Goal: Task Accomplishment & Management: Use online tool/utility

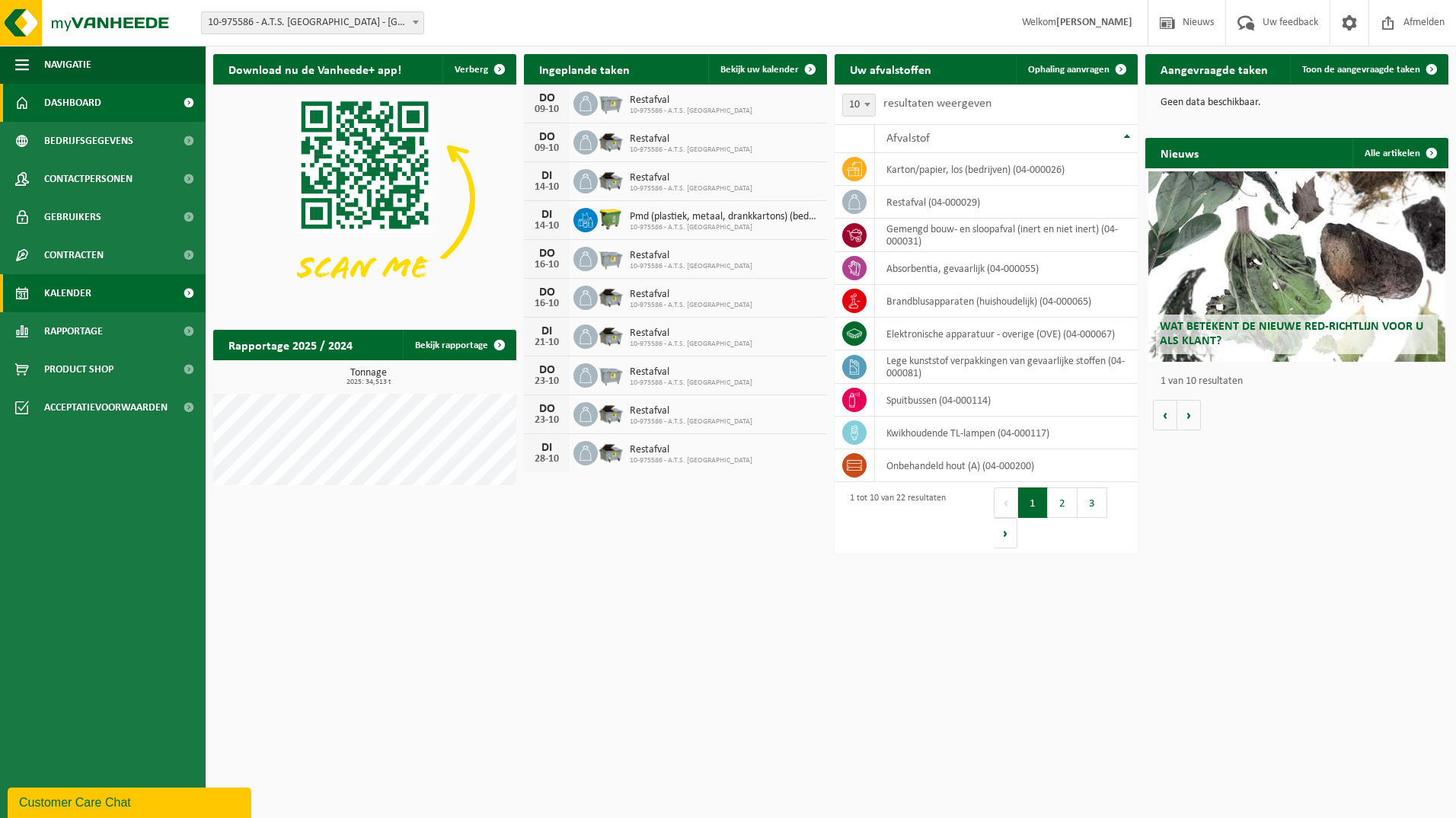
click at [99, 290] on link "Kalender" at bounding box center [103, 293] width 205 height 38
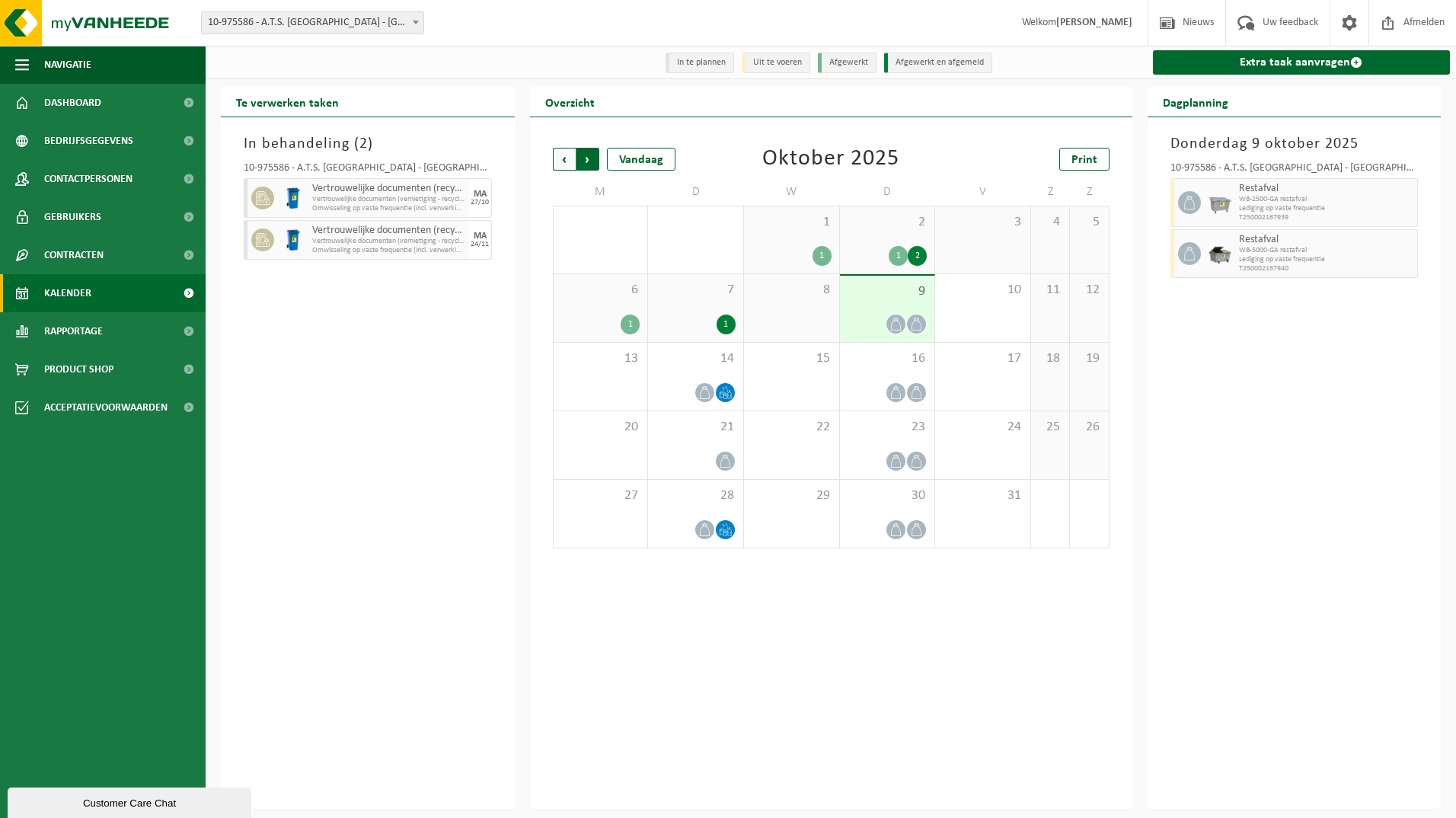
click at [559, 158] on span "Vorige" at bounding box center [564, 159] width 23 height 23
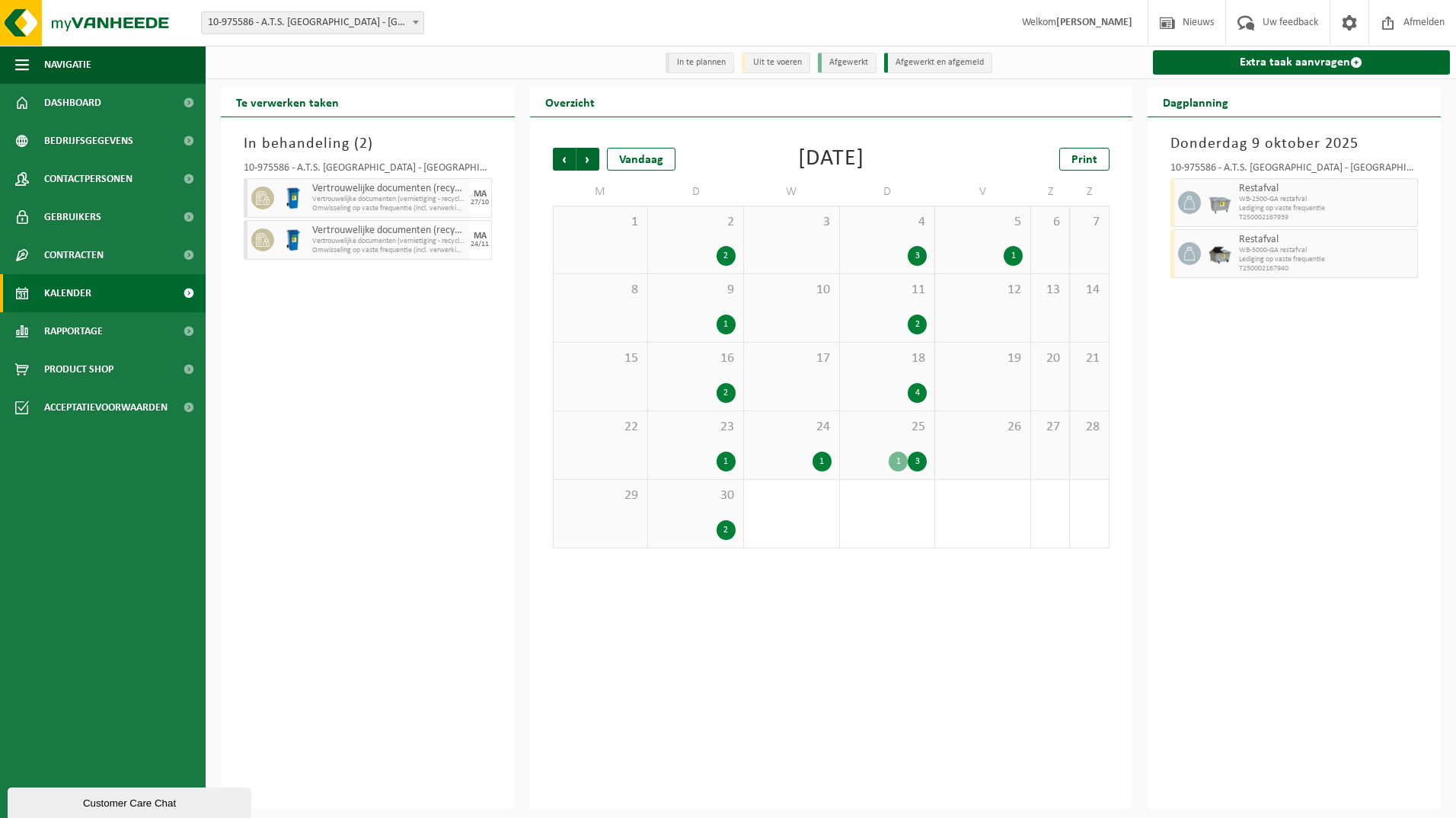
click at [915, 465] on div "3" at bounding box center [917, 462] width 19 height 20
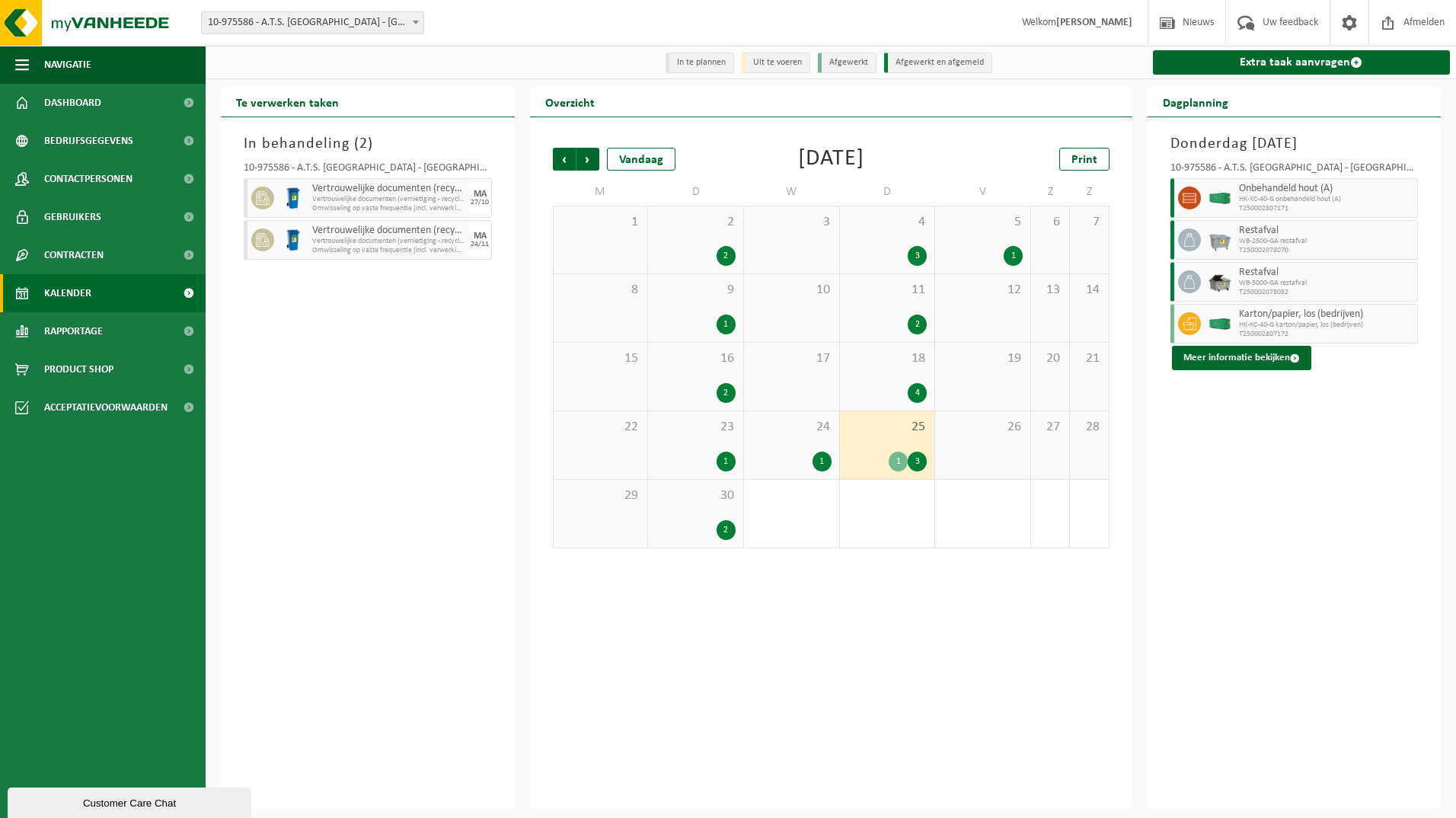
click at [722, 527] on div "2" at bounding box center [726, 530] width 19 height 20
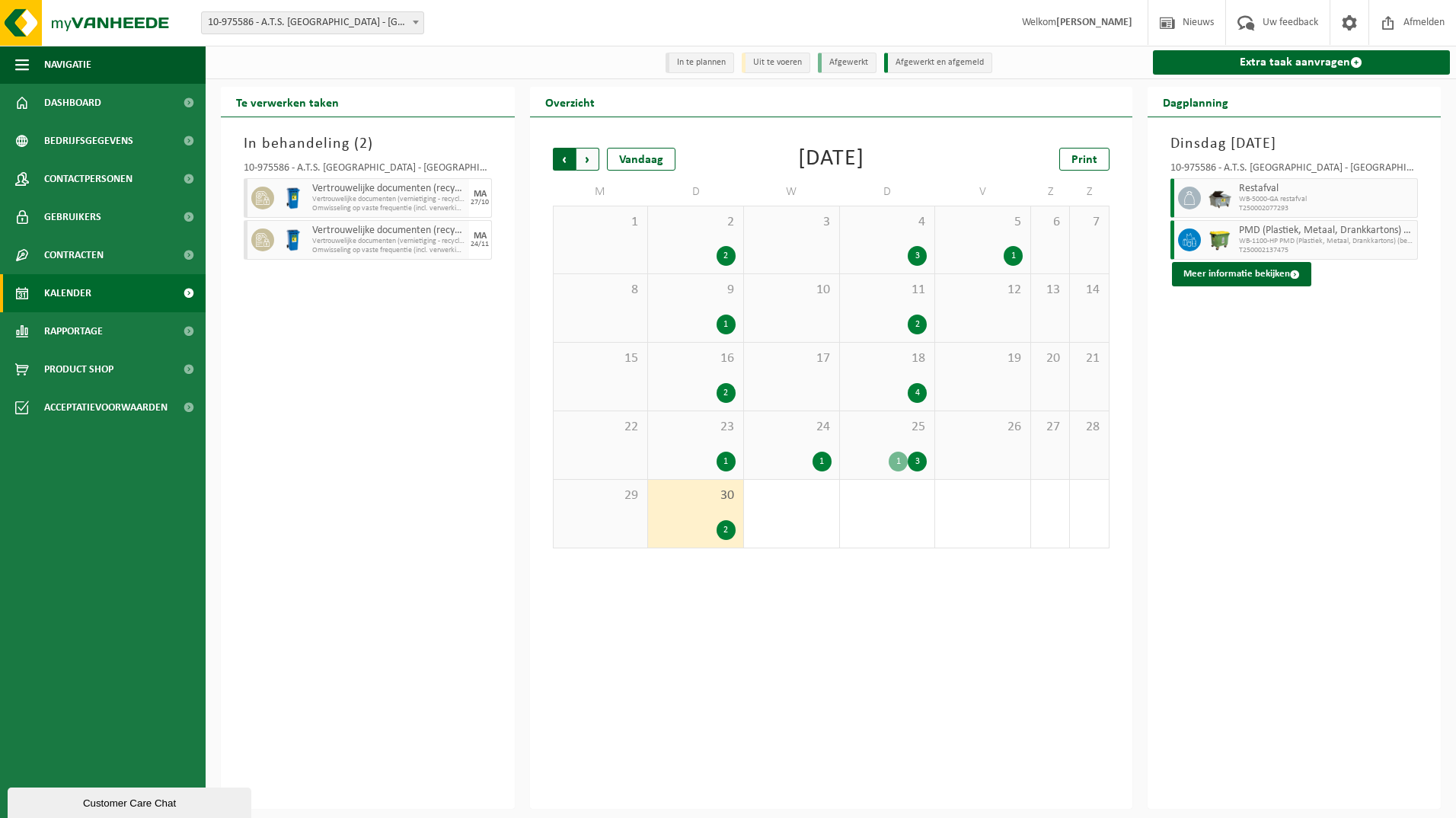
click at [593, 167] on span "Volgende" at bounding box center [587, 159] width 23 height 23
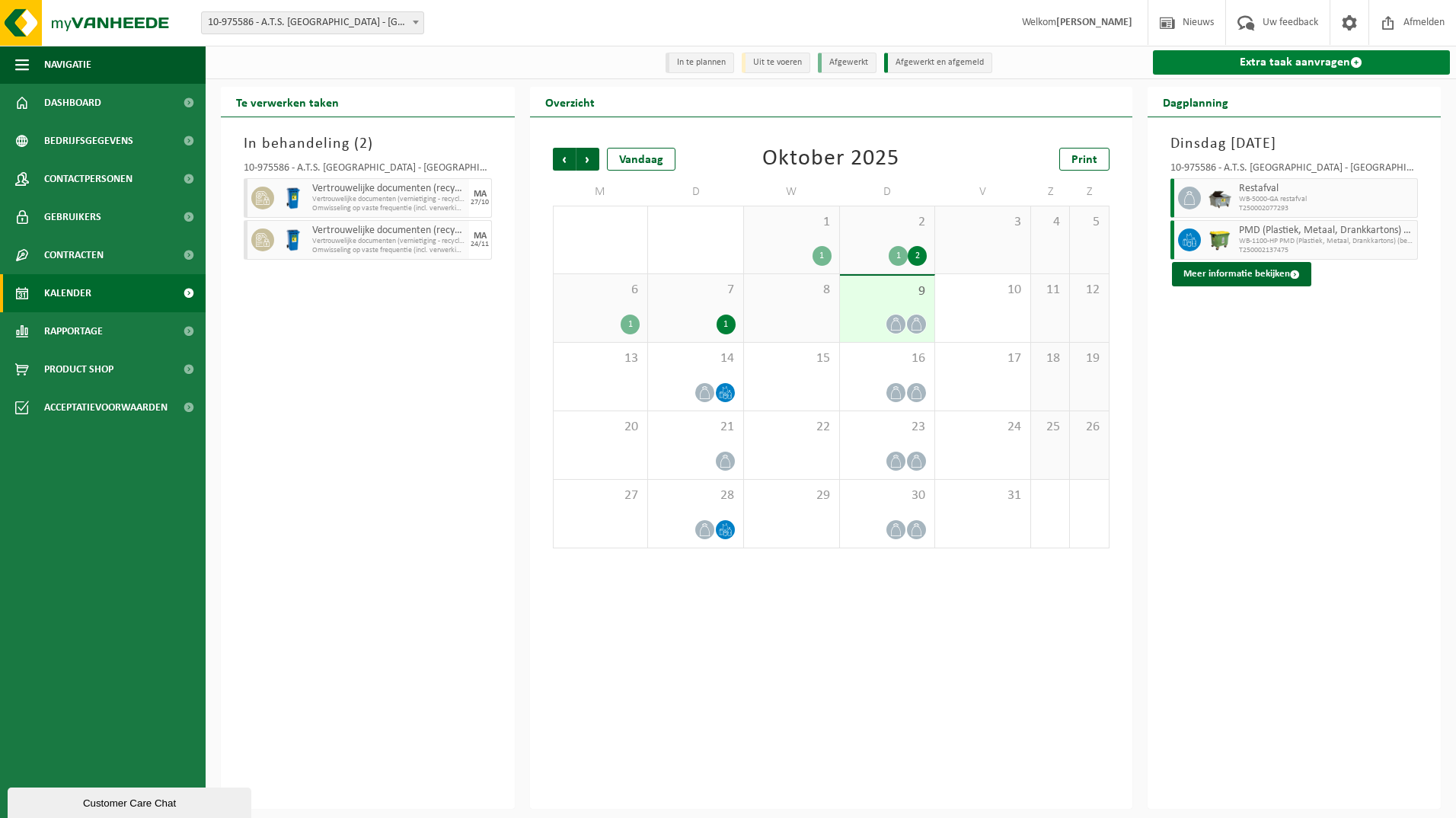
click at [1273, 65] on link "Extra taak aanvragen" at bounding box center [1302, 62] width 298 height 24
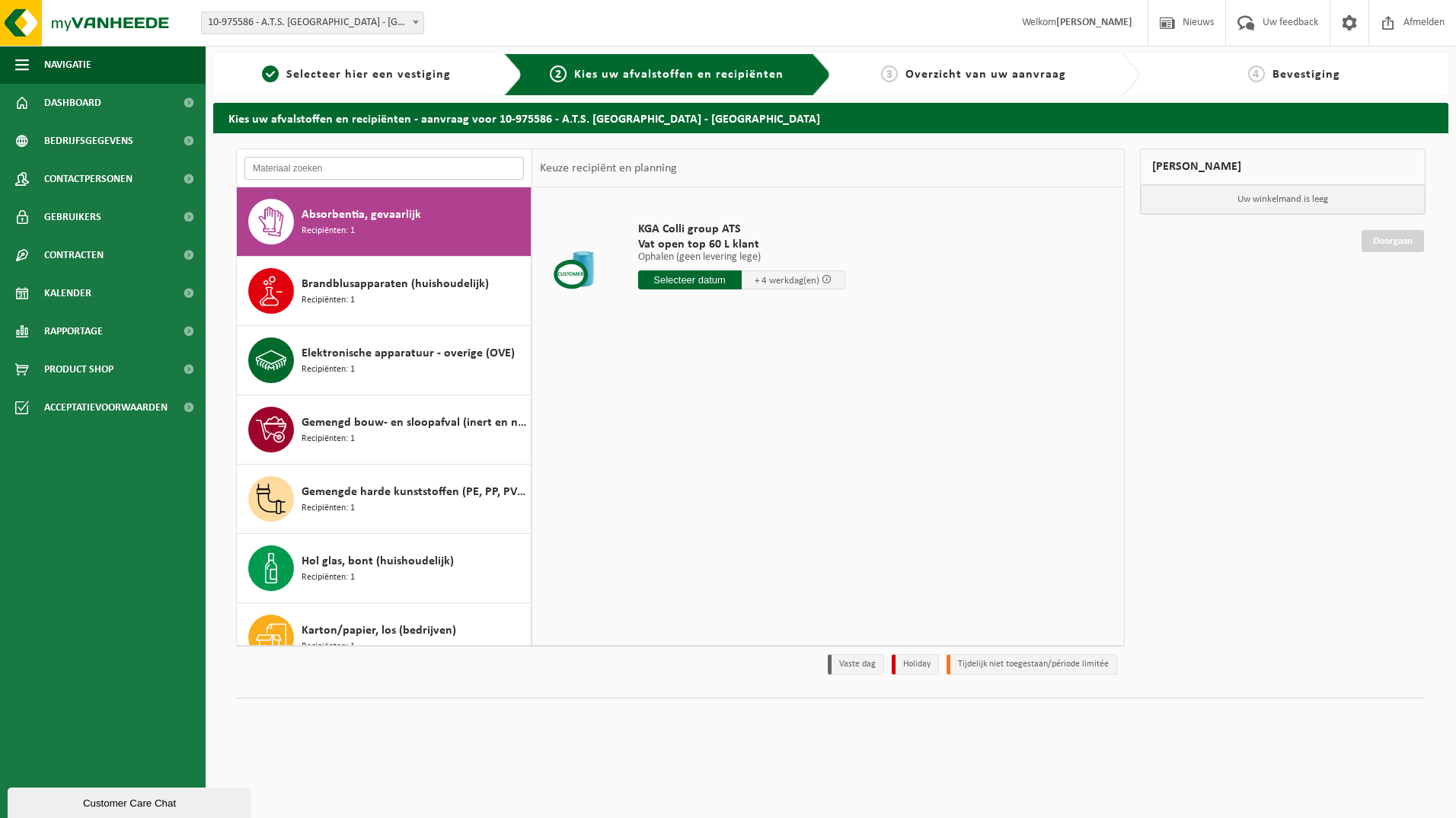
click at [406, 173] on input "text" at bounding box center [384, 168] width 279 height 23
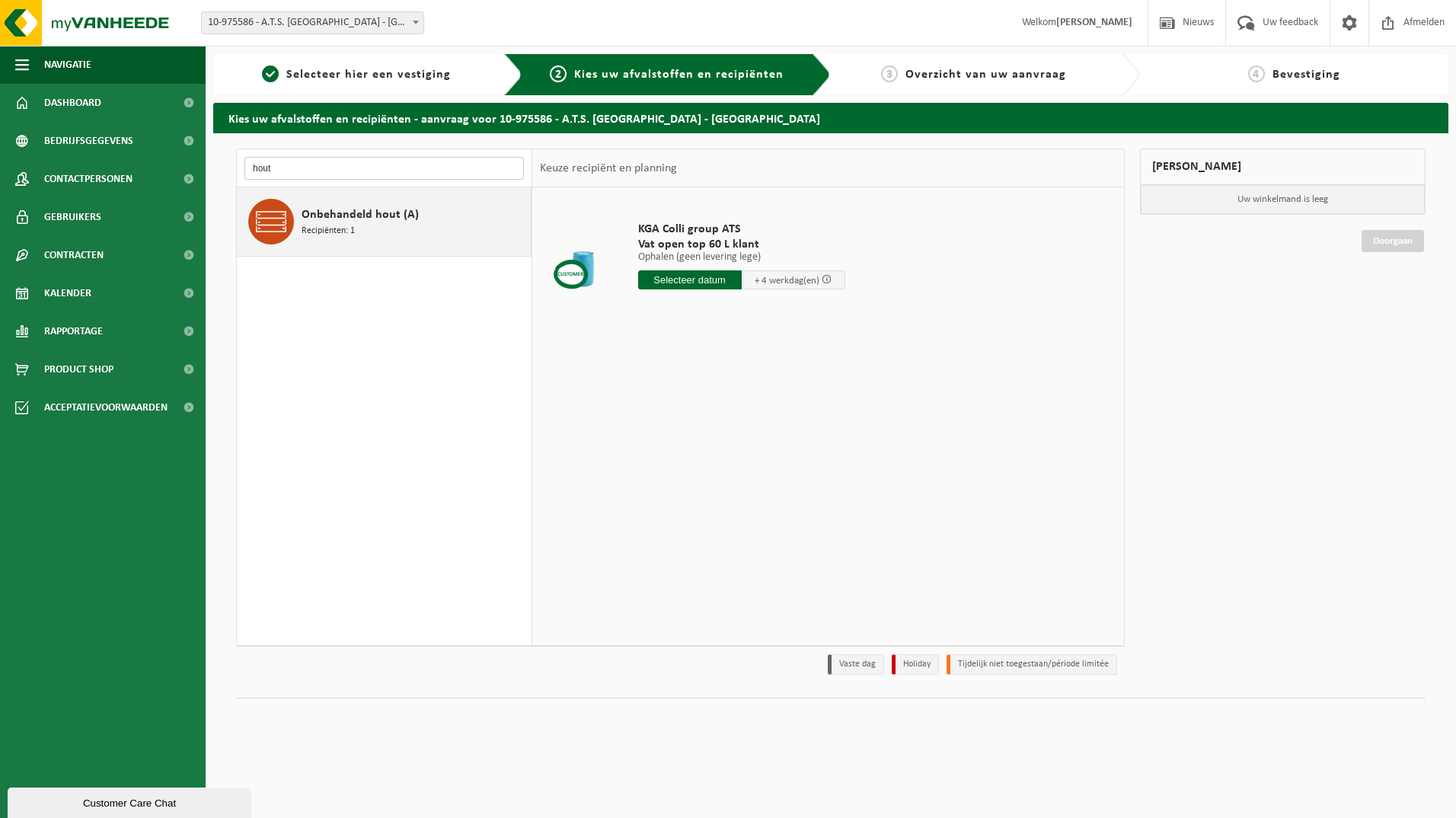
type input "hout"
click at [416, 213] on div "Onbehandeld hout (A) Recipiënten: 1" at bounding box center [415, 221] width 225 height 45
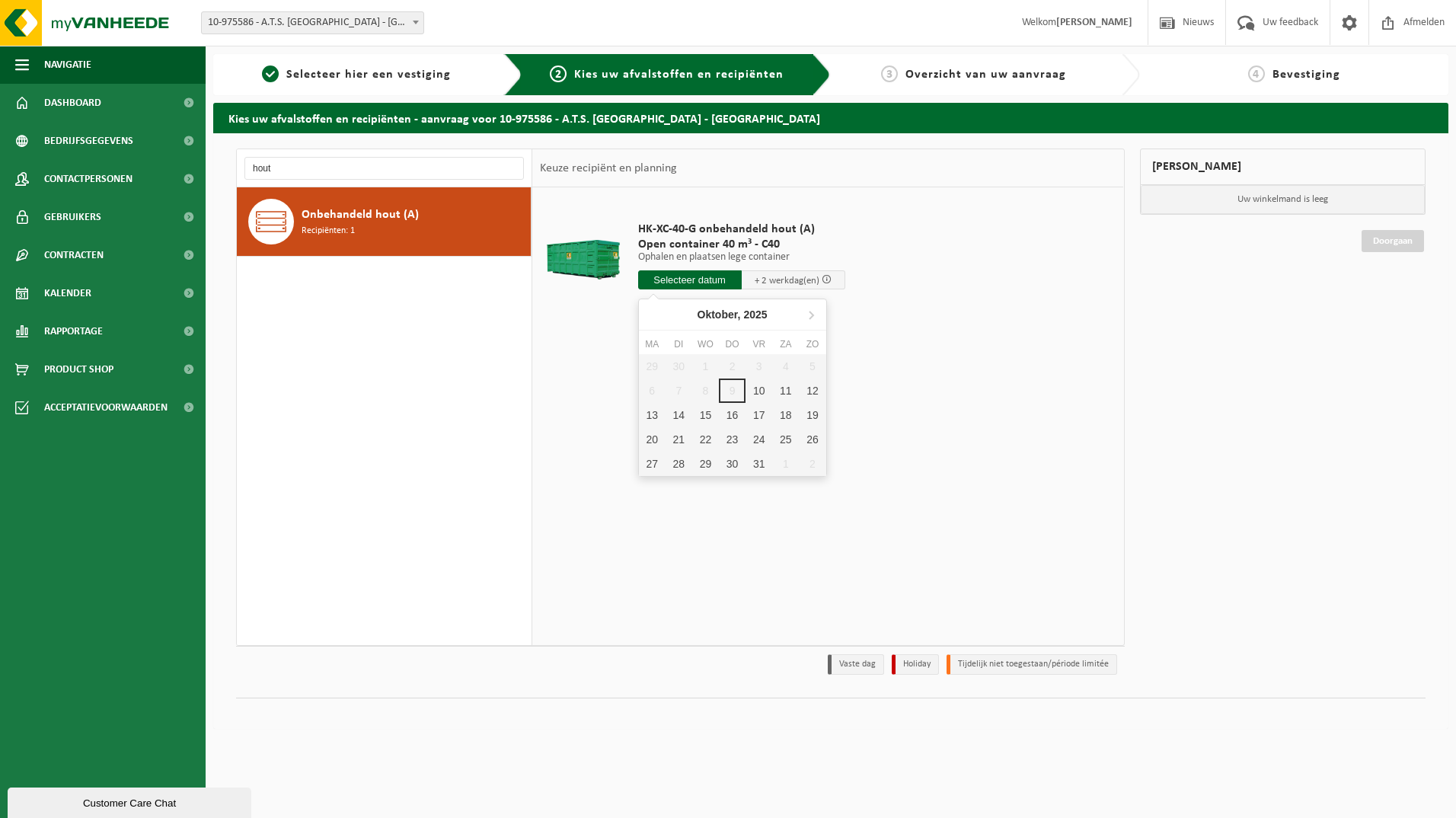
click at [716, 278] on input "text" at bounding box center [690, 279] width 103 height 19
click at [651, 411] on div "13" at bounding box center [653, 415] width 27 height 24
type input "Van 2025-10-13"
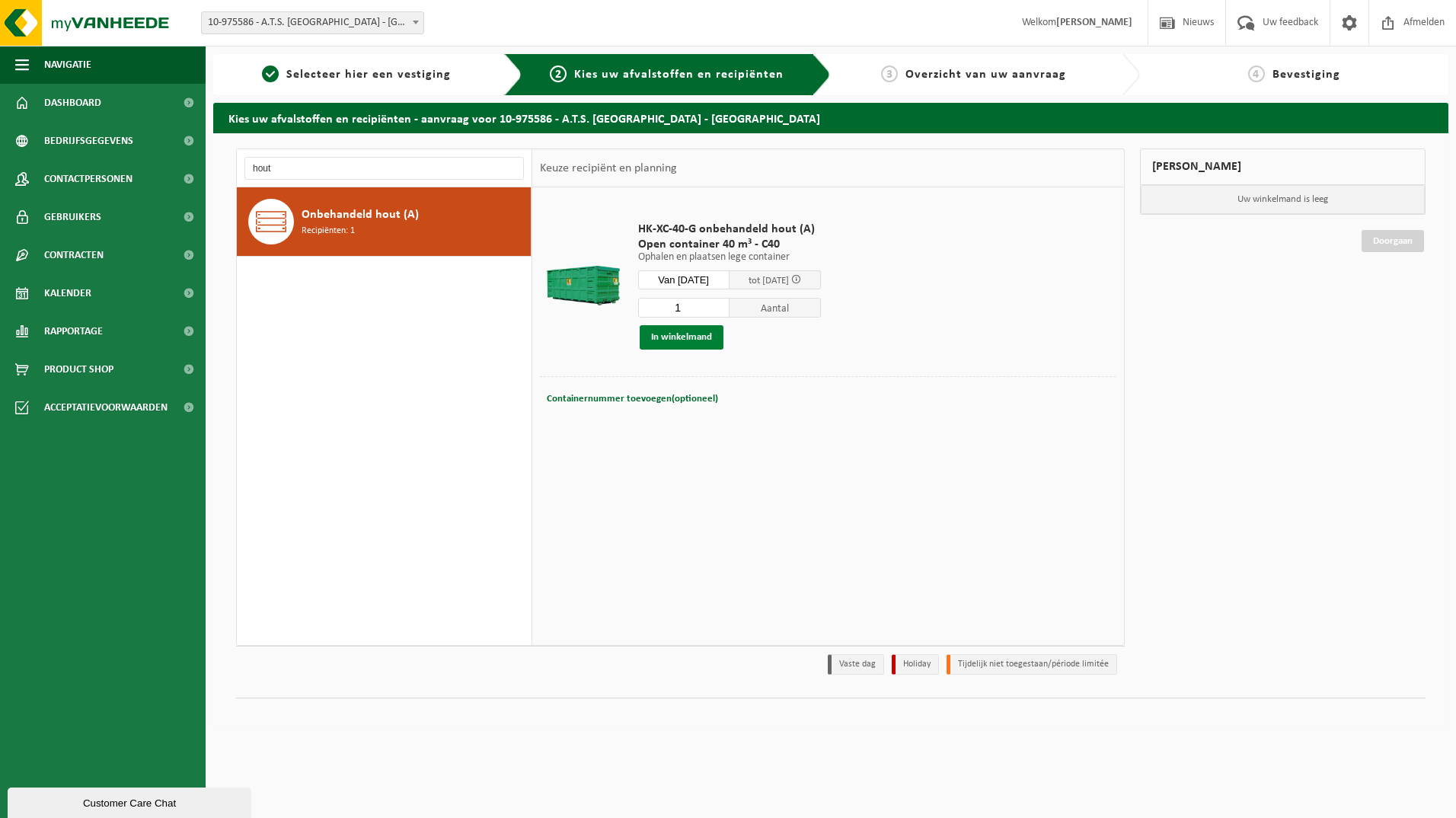
click at [662, 343] on button "In winkelmand" at bounding box center [682, 337] width 84 height 24
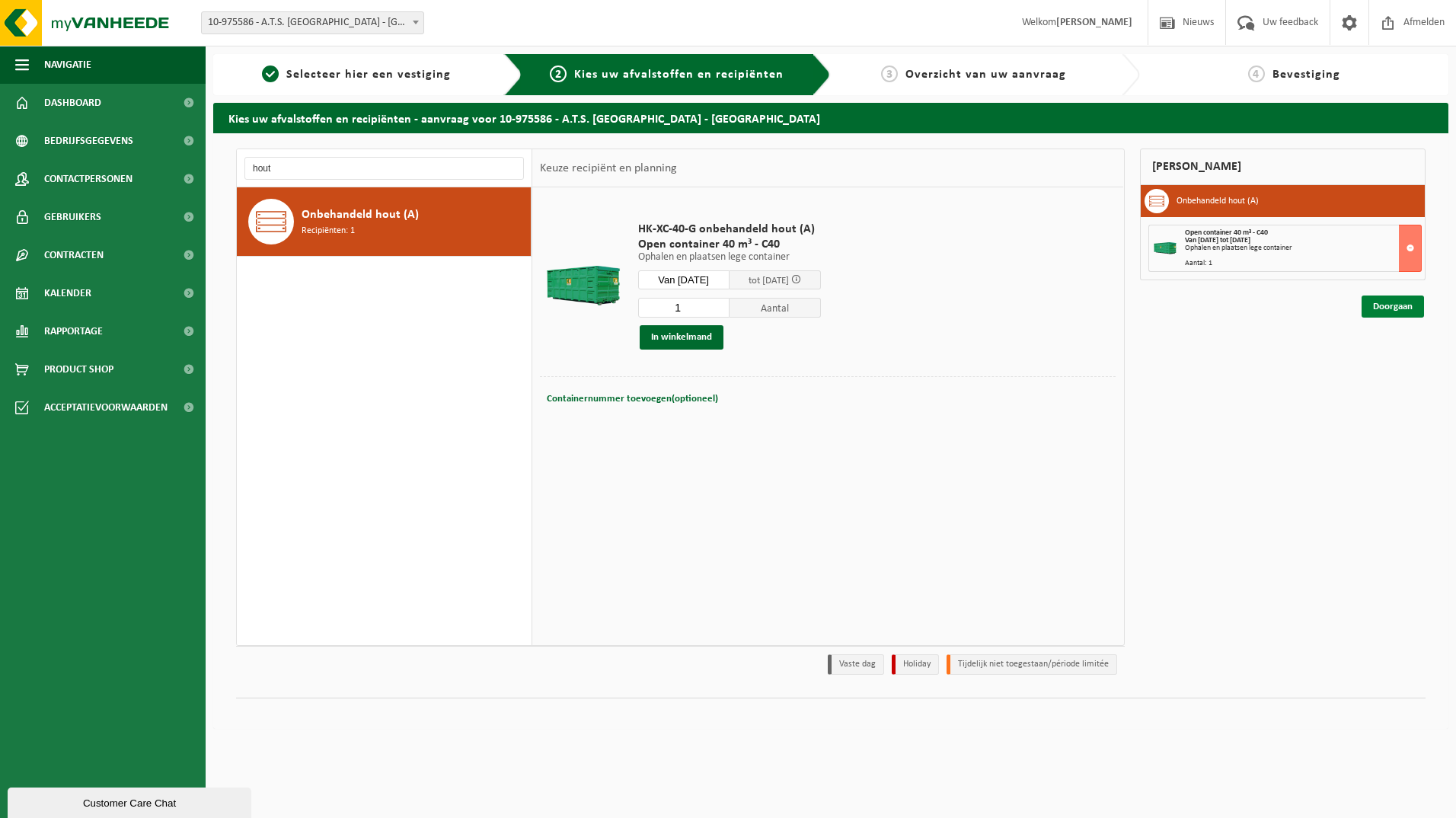
click at [1400, 302] on link "Doorgaan" at bounding box center [1393, 306] width 62 height 22
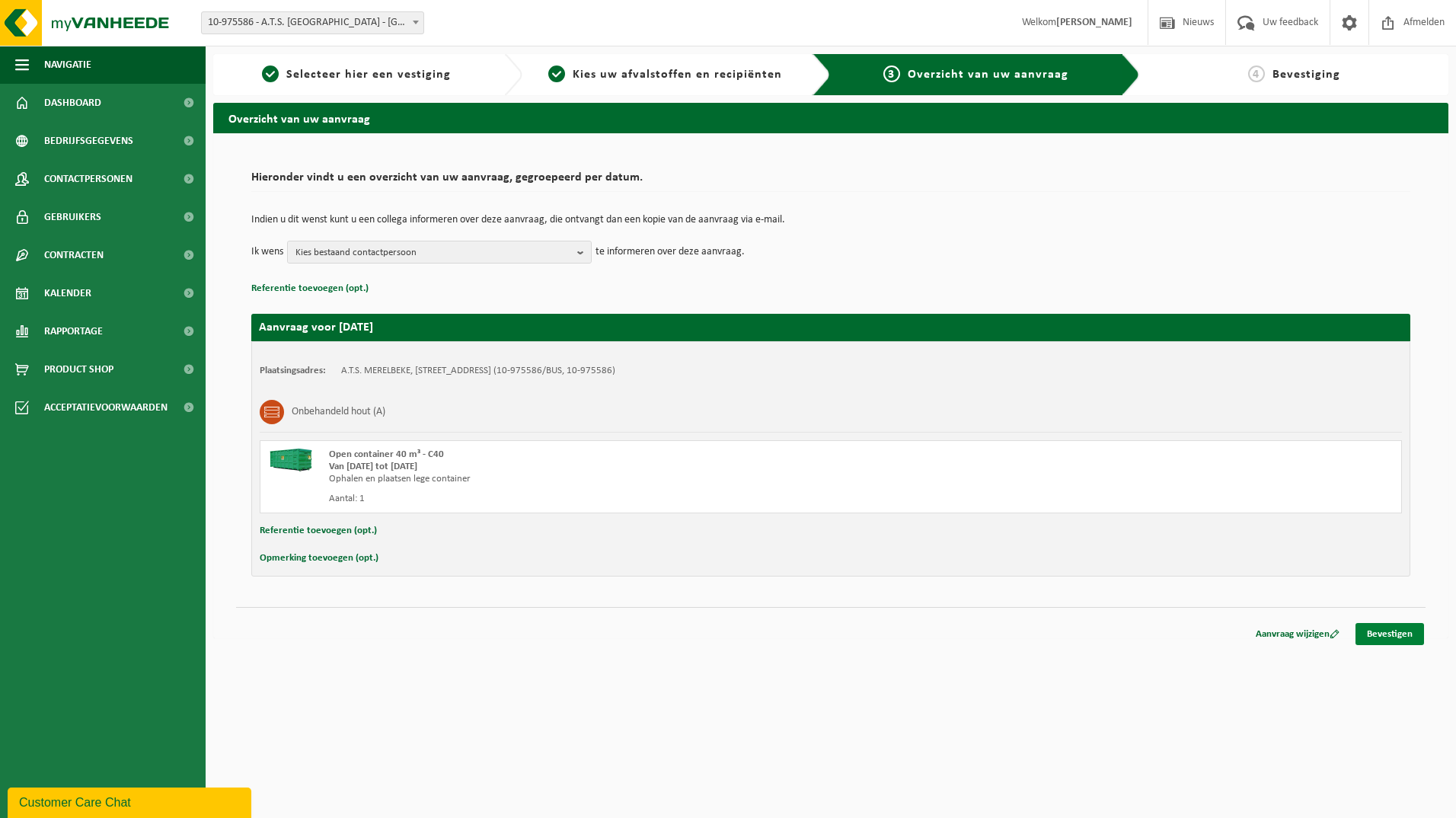
click at [1384, 638] on link "Bevestigen" at bounding box center [1390, 635] width 68 height 22
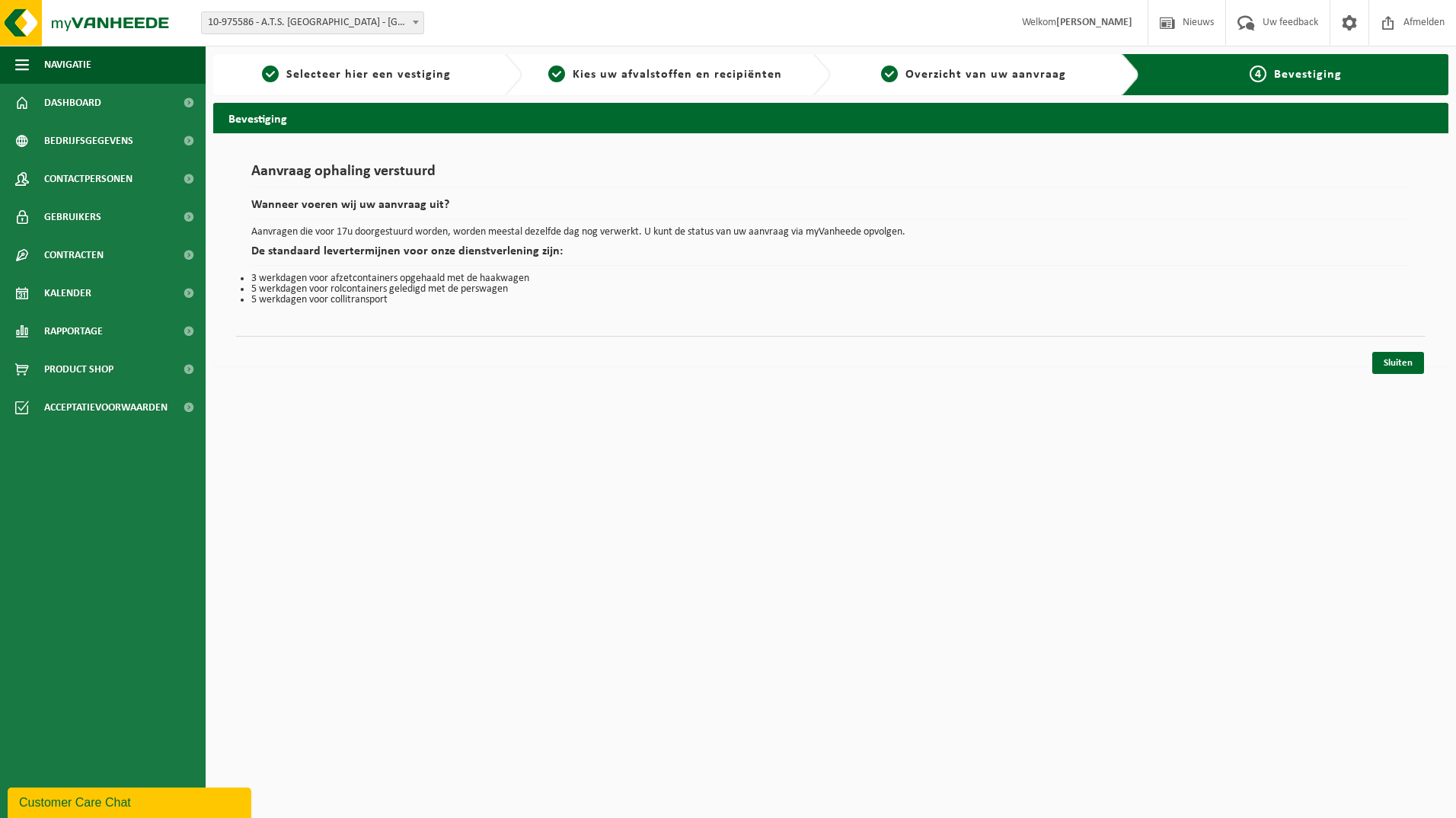
drag, startPoint x: 855, startPoint y: 407, endPoint x: 829, endPoint y: 374, distance: 42.0
click at [850, 398] on html "Vestiging: 10-975586 - A.T.S. MERELBEKE - MERELBEKE 10-975586 - A.T.S. MERELBEK…" at bounding box center [728, 409] width 1456 height 818
click at [99, 16] on img at bounding box center [91, 23] width 183 height 45
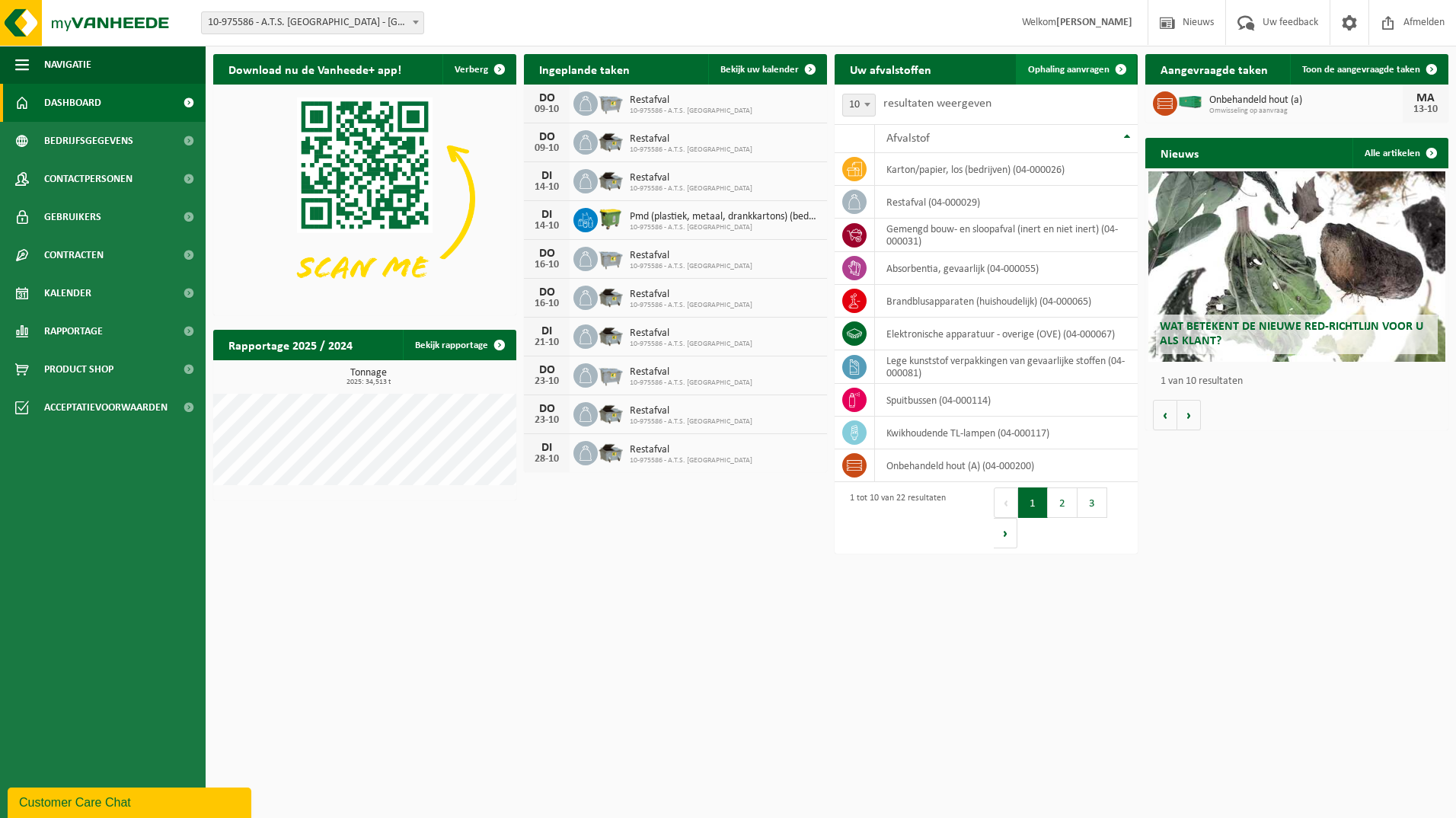
click at [1077, 68] on span "Ophaling aanvragen" at bounding box center [1068, 70] width 82 height 10
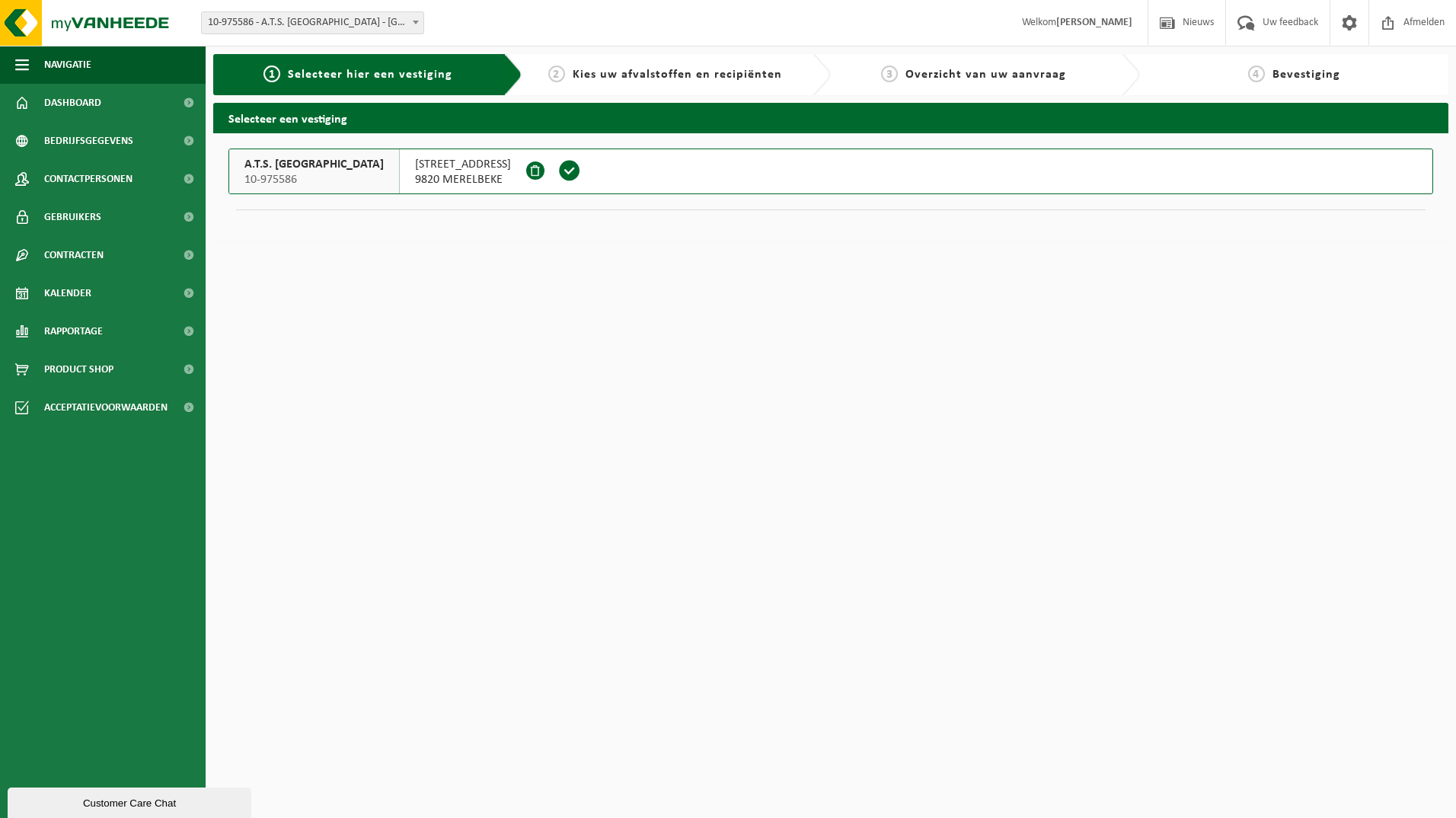
click at [400, 189] on div "[STREET_ADDRESS]" at bounding box center [463, 171] width 126 height 45
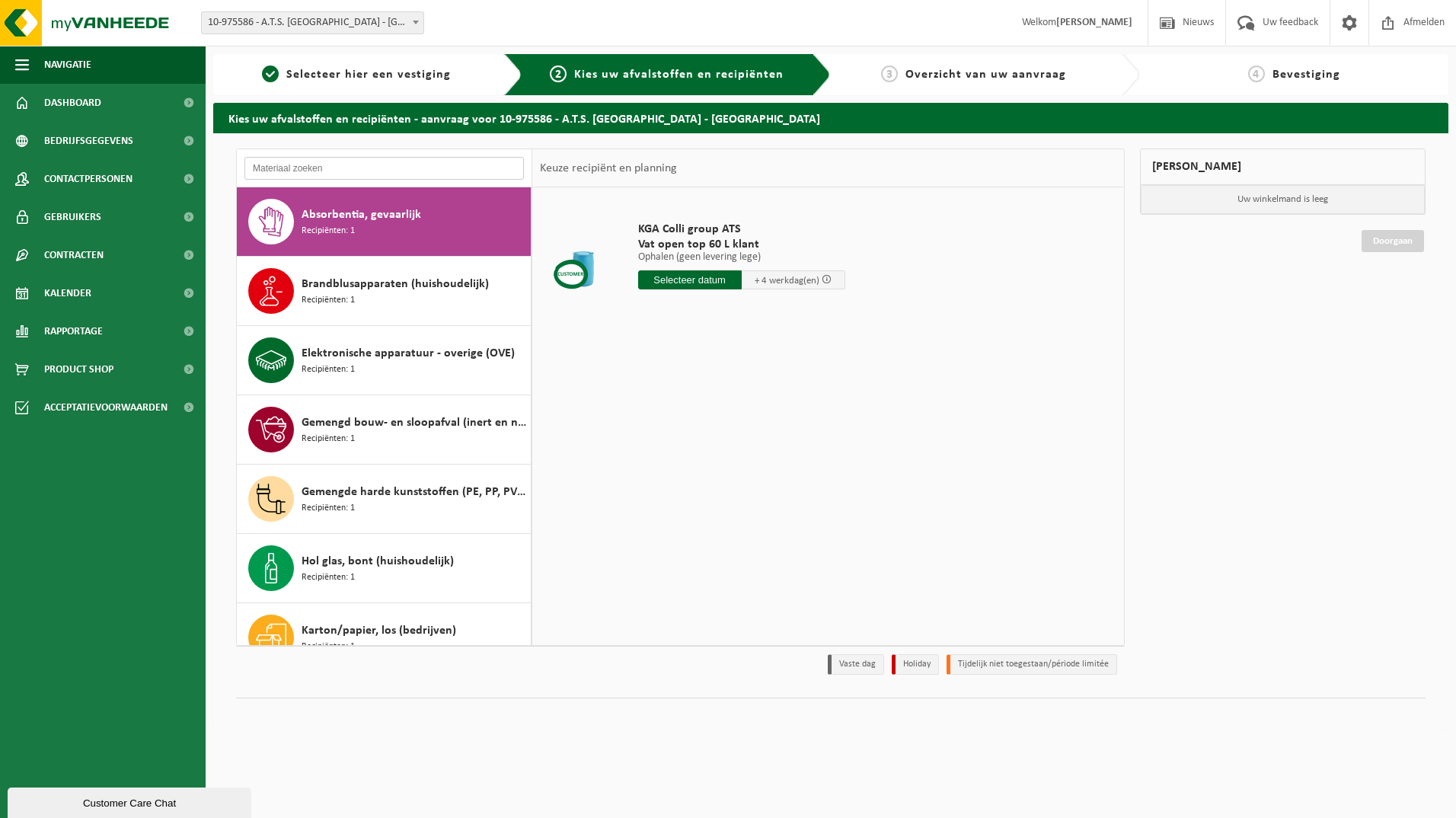
click at [390, 161] on input "text" at bounding box center [384, 168] width 279 height 23
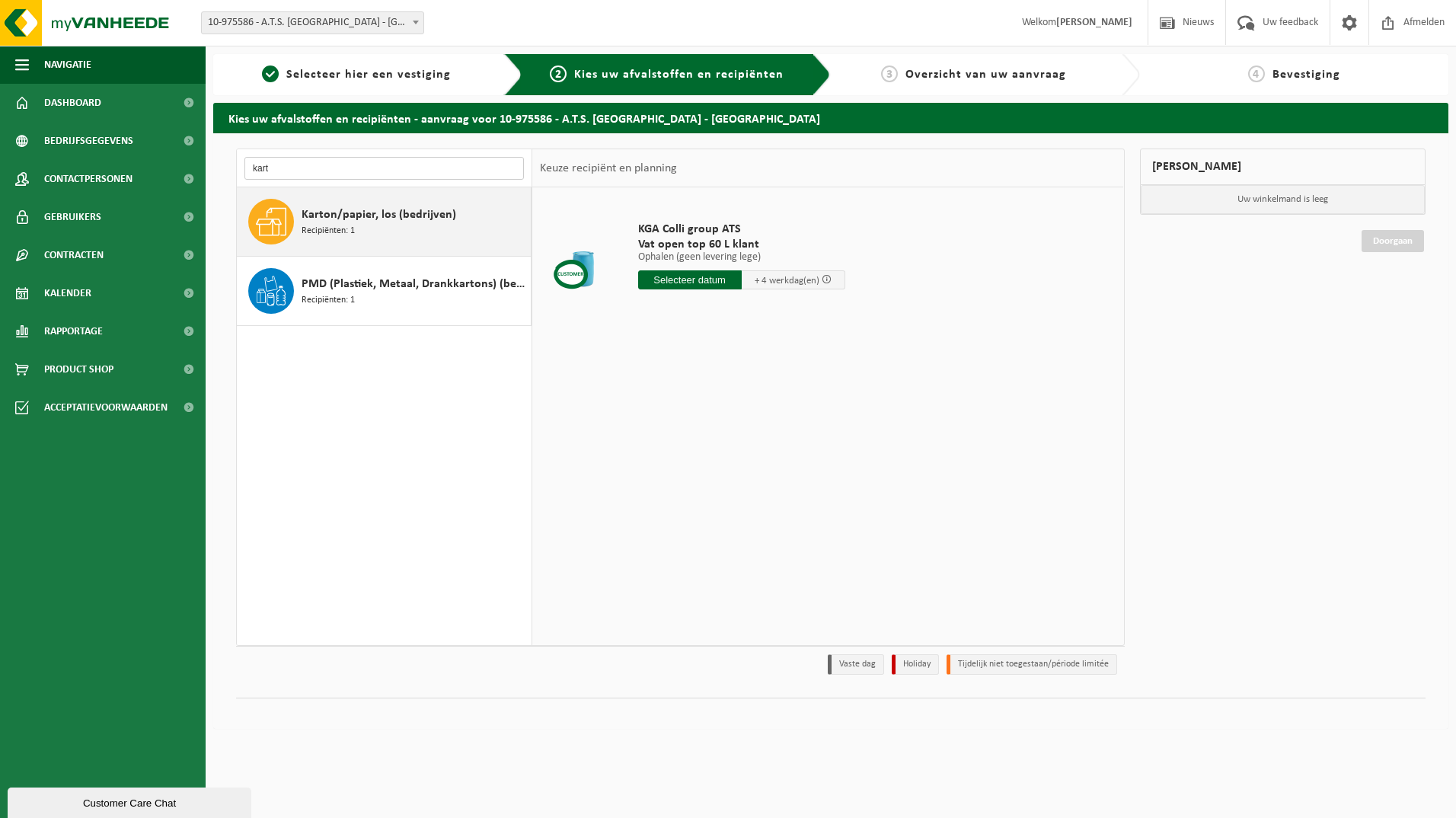
type input "kart"
click at [462, 245] on div "Karton/papier, los (bedrijven) Recipiënten: 1" at bounding box center [384, 221] width 294 height 68
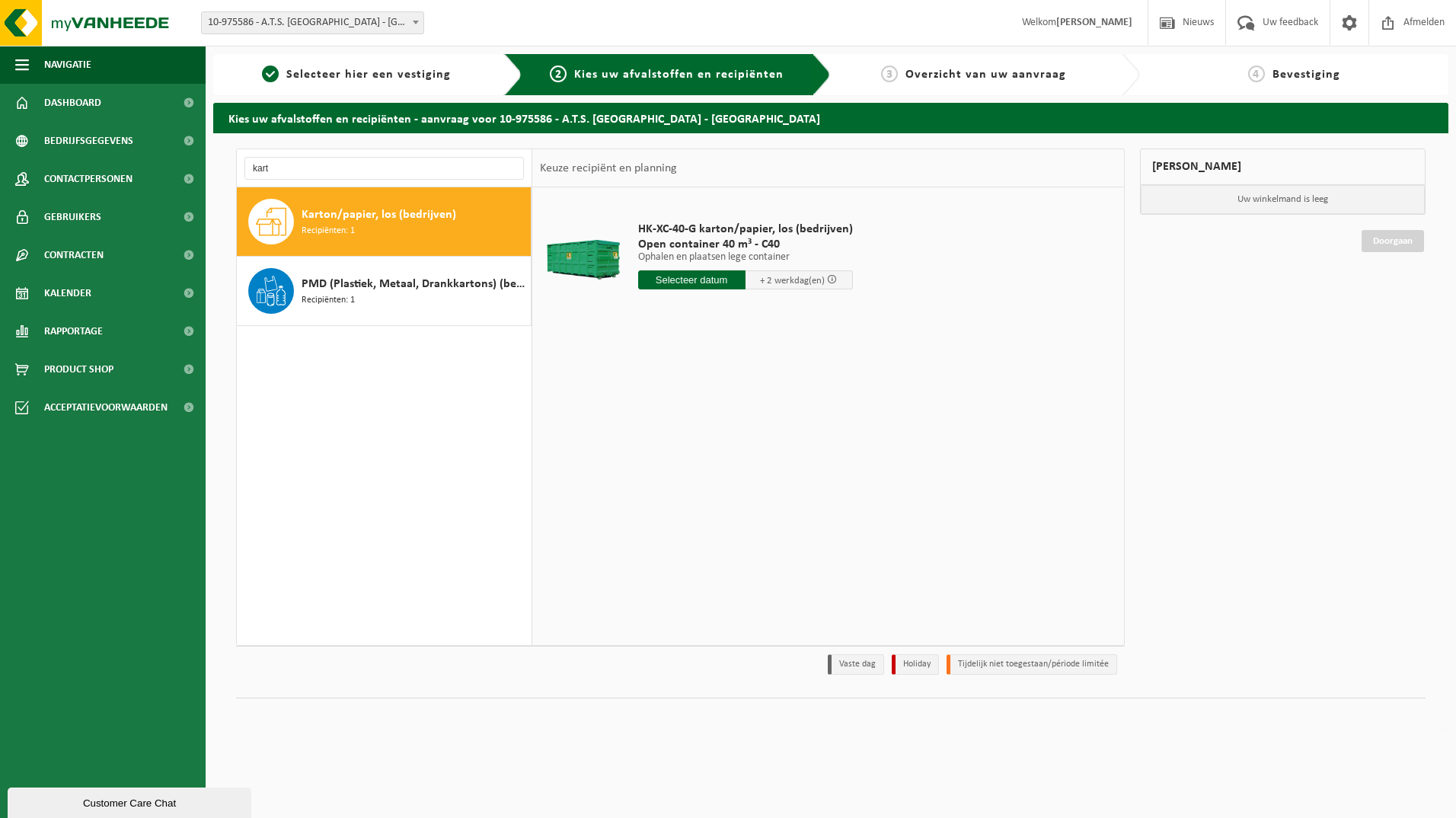
click at [715, 279] on input "text" at bounding box center [692, 279] width 108 height 19
click at [644, 412] on div "13" at bounding box center [653, 415] width 27 height 24
type input "Van 2025-10-13"
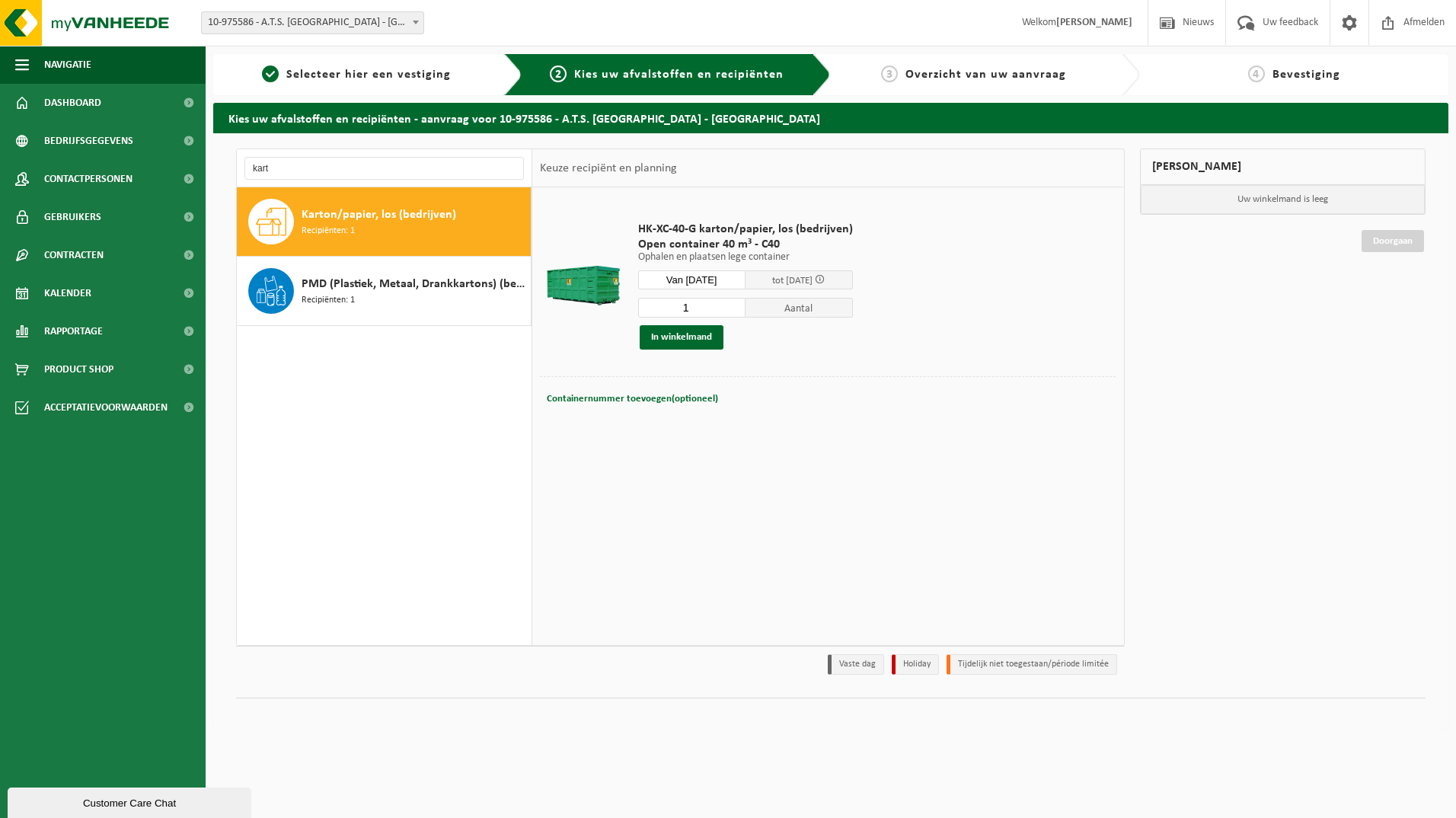
click at [765, 504] on div "HK-XC-40-G karton/papier, los (bedrijven) Open container 40 m³ - C40 Ophalen en…" at bounding box center [828, 416] width 591 height 457
click at [689, 337] on button "In winkelmand" at bounding box center [682, 337] width 84 height 24
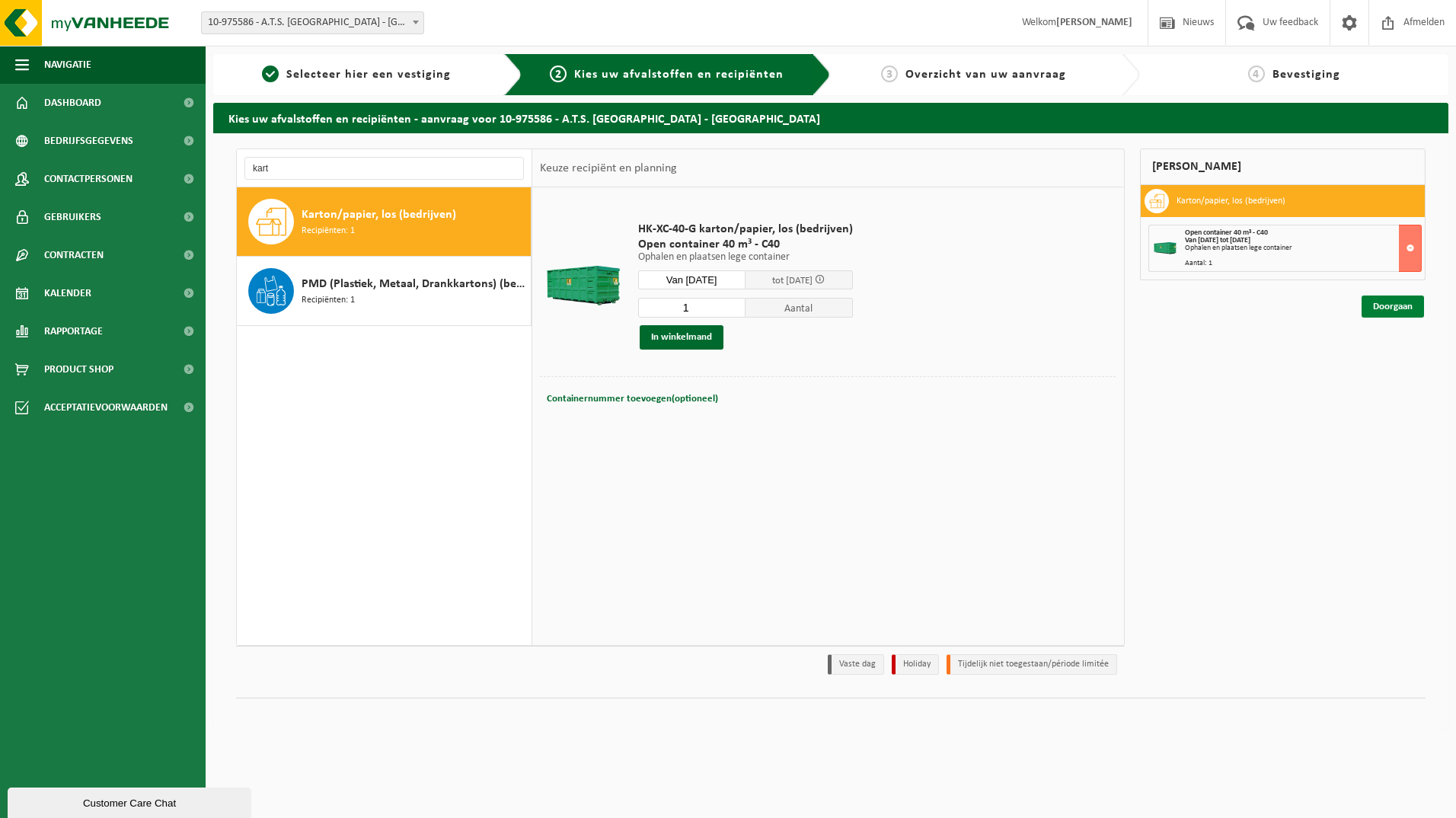
click at [1400, 307] on link "Doorgaan" at bounding box center [1393, 306] width 62 height 22
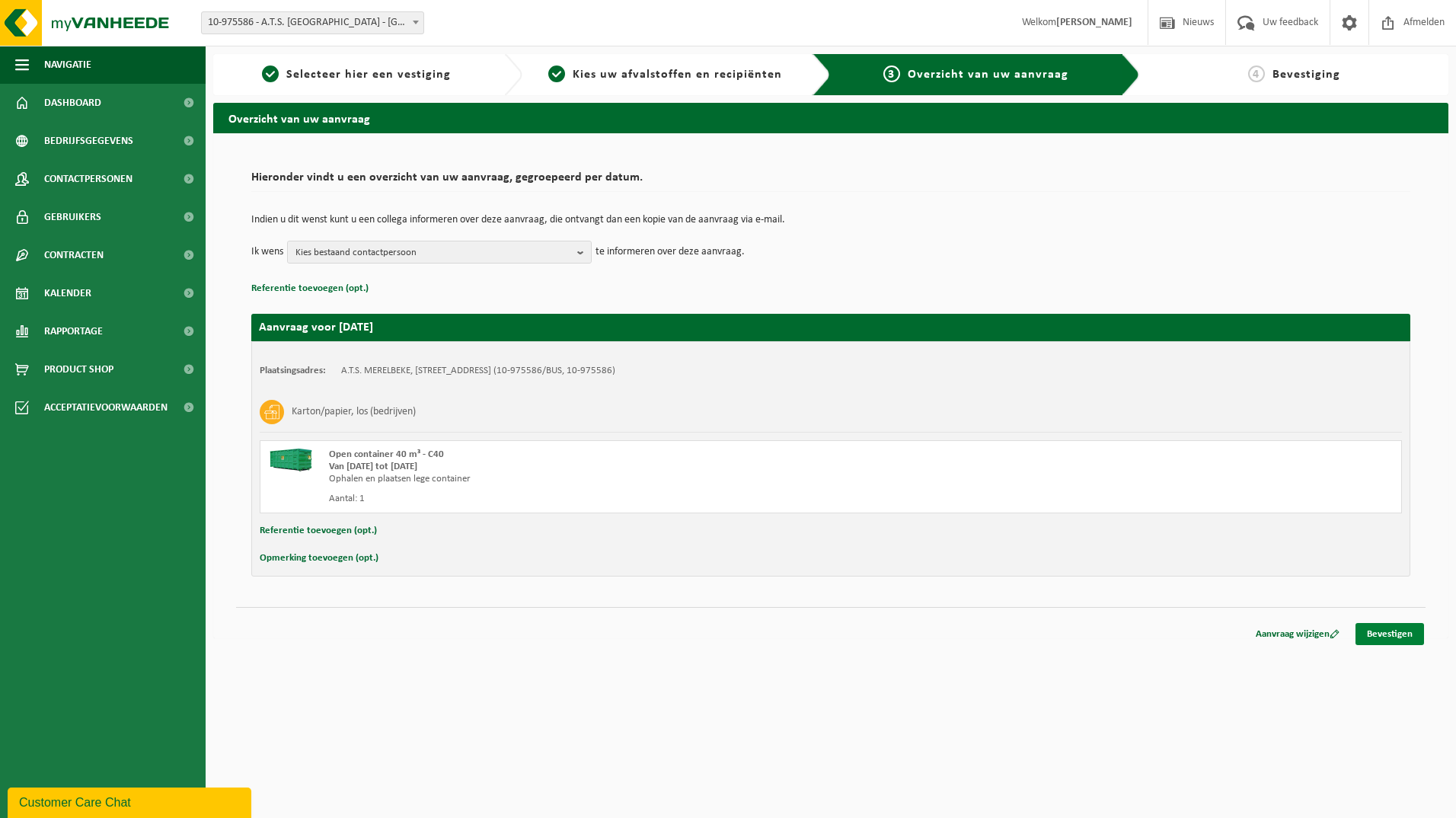
click at [1385, 631] on link "Bevestigen" at bounding box center [1390, 635] width 68 height 22
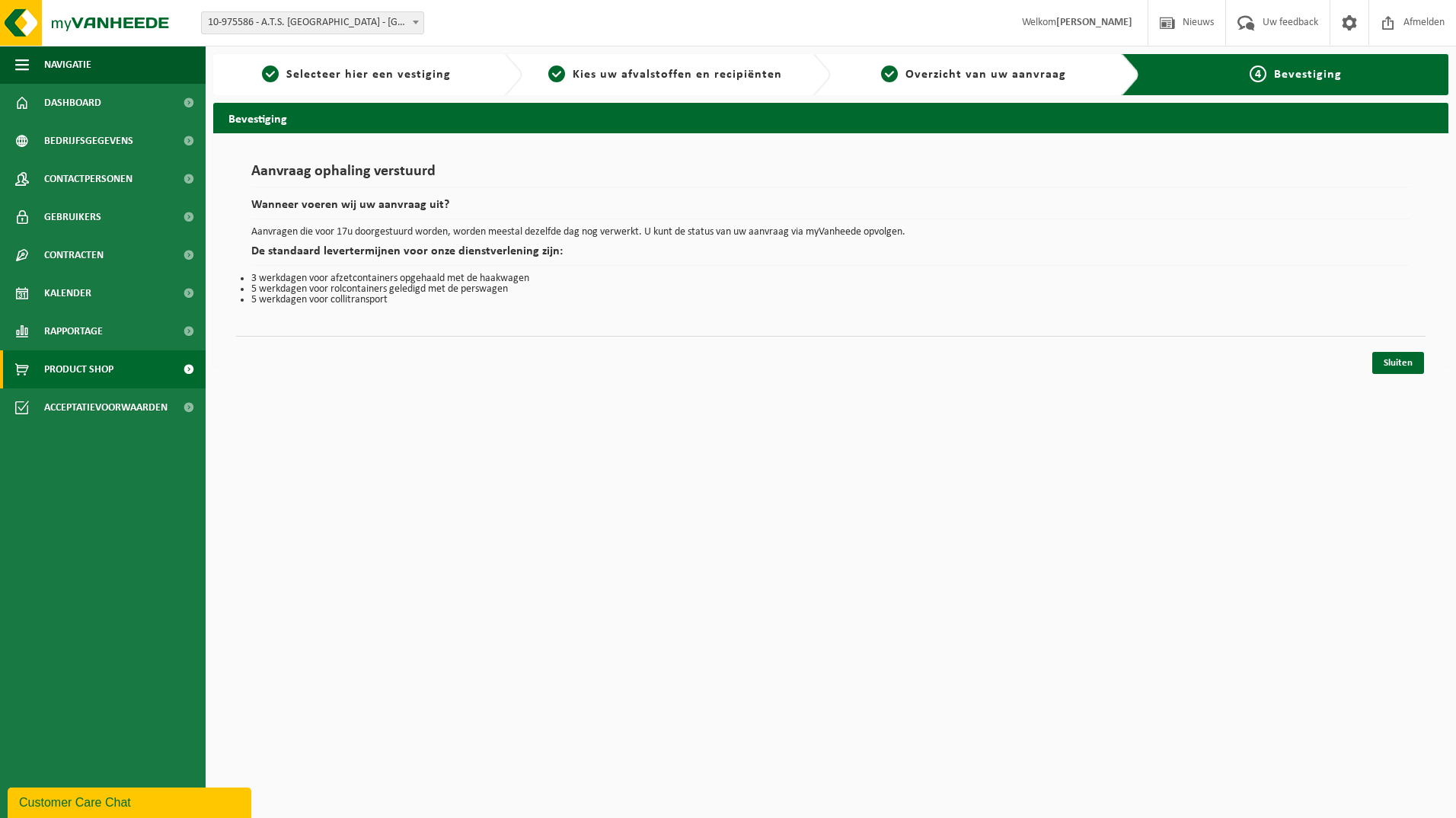
click at [82, 373] on span "Product Shop" at bounding box center [79, 369] width 69 height 38
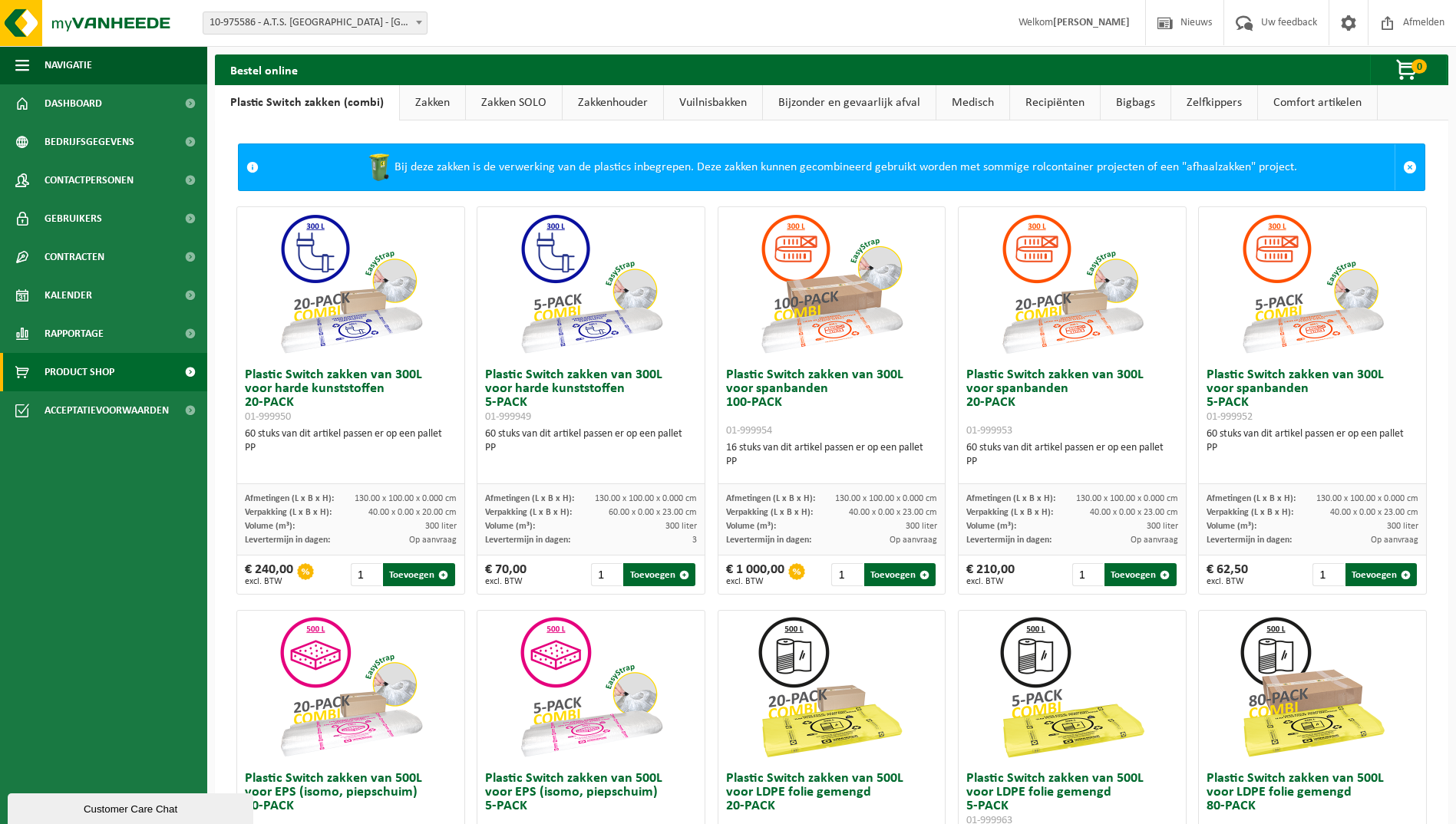
click at [613, 103] on link "Zakkenhouder" at bounding box center [613, 103] width 101 height 36
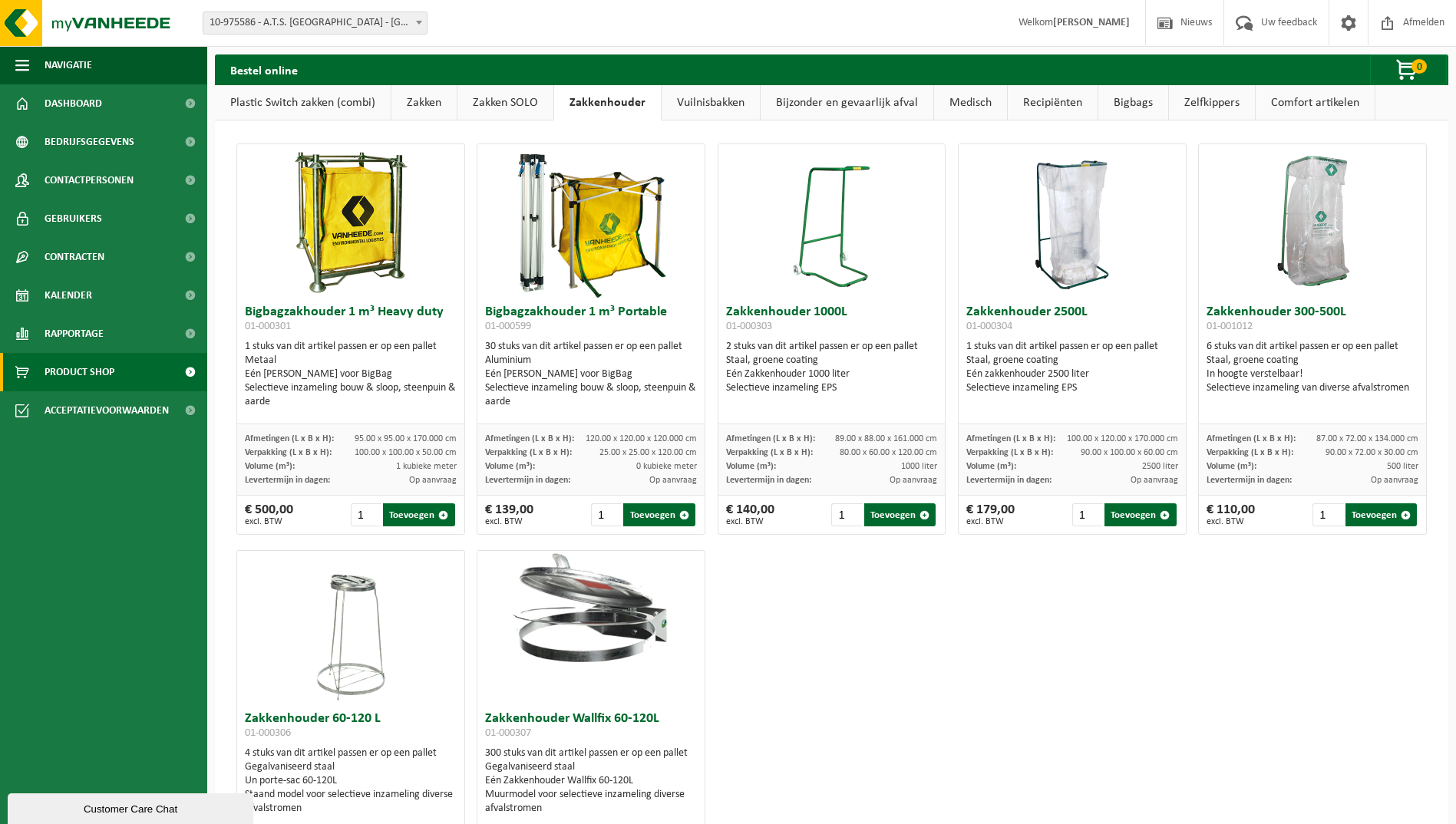
click at [695, 97] on link "Vuilnisbakken" at bounding box center [710, 103] width 98 height 36
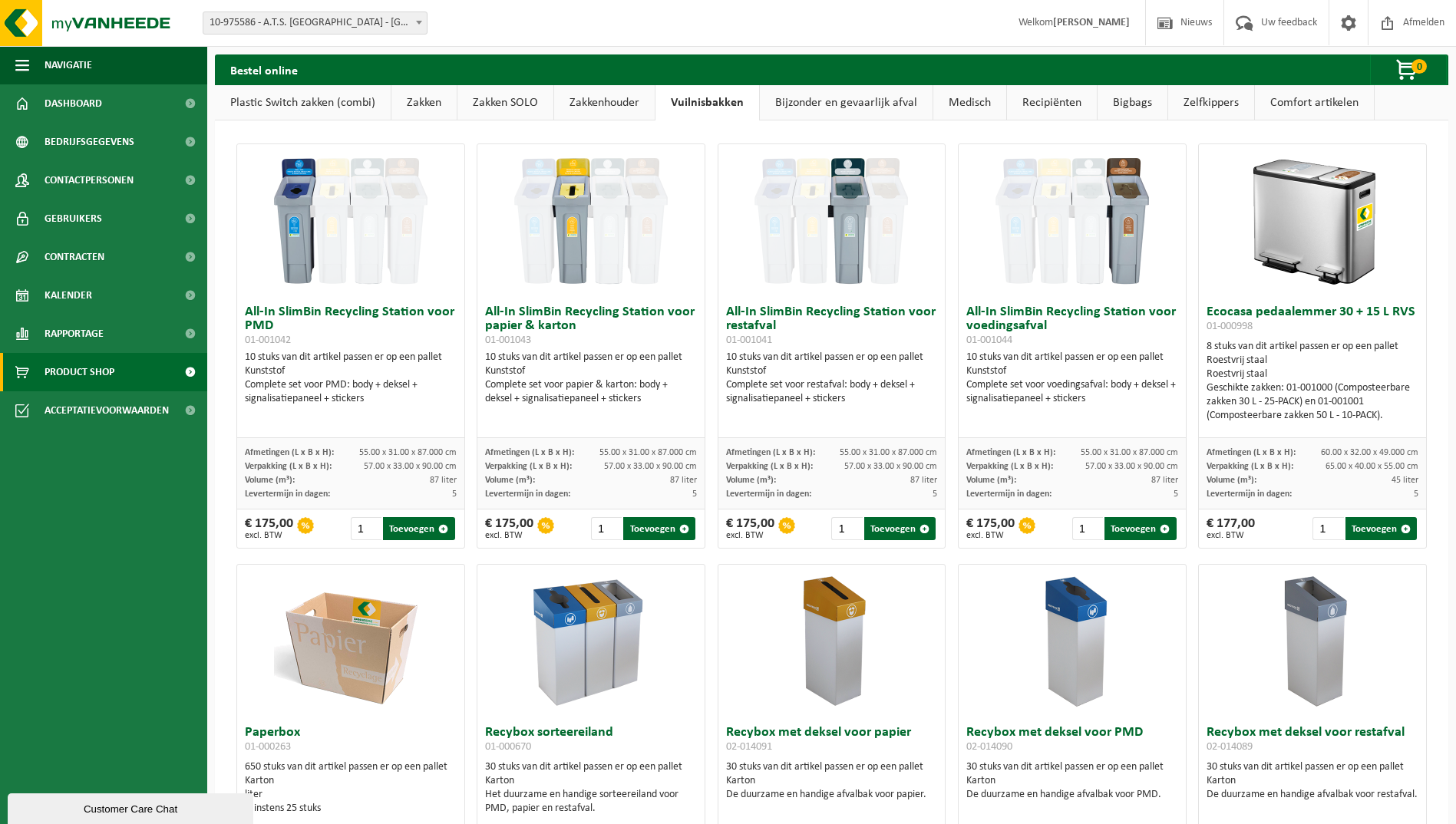
click at [814, 103] on link "Bijzonder en gevaarlijk afval" at bounding box center [846, 103] width 173 height 36
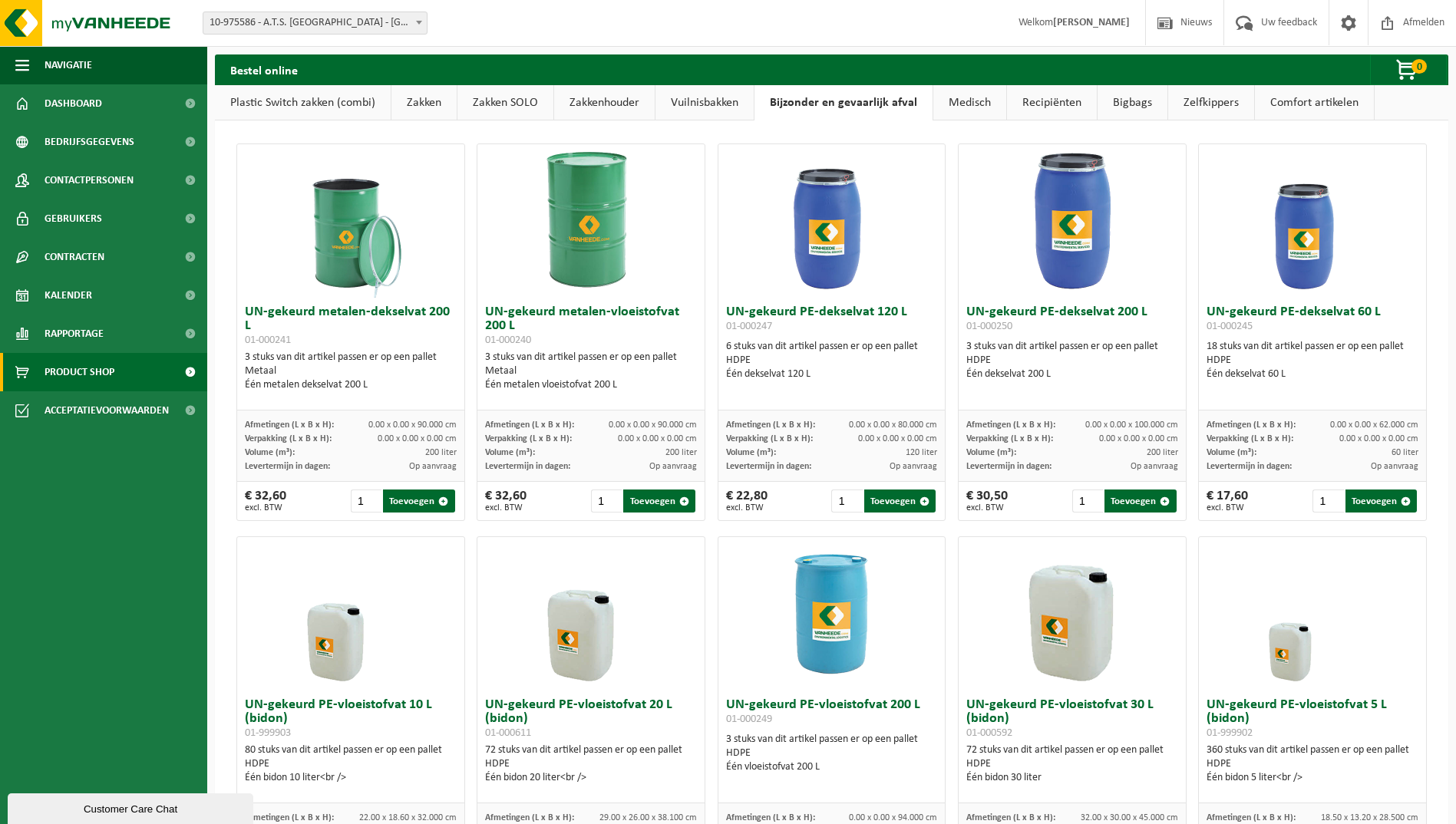
click at [977, 94] on link "Medisch" at bounding box center [970, 103] width 73 height 36
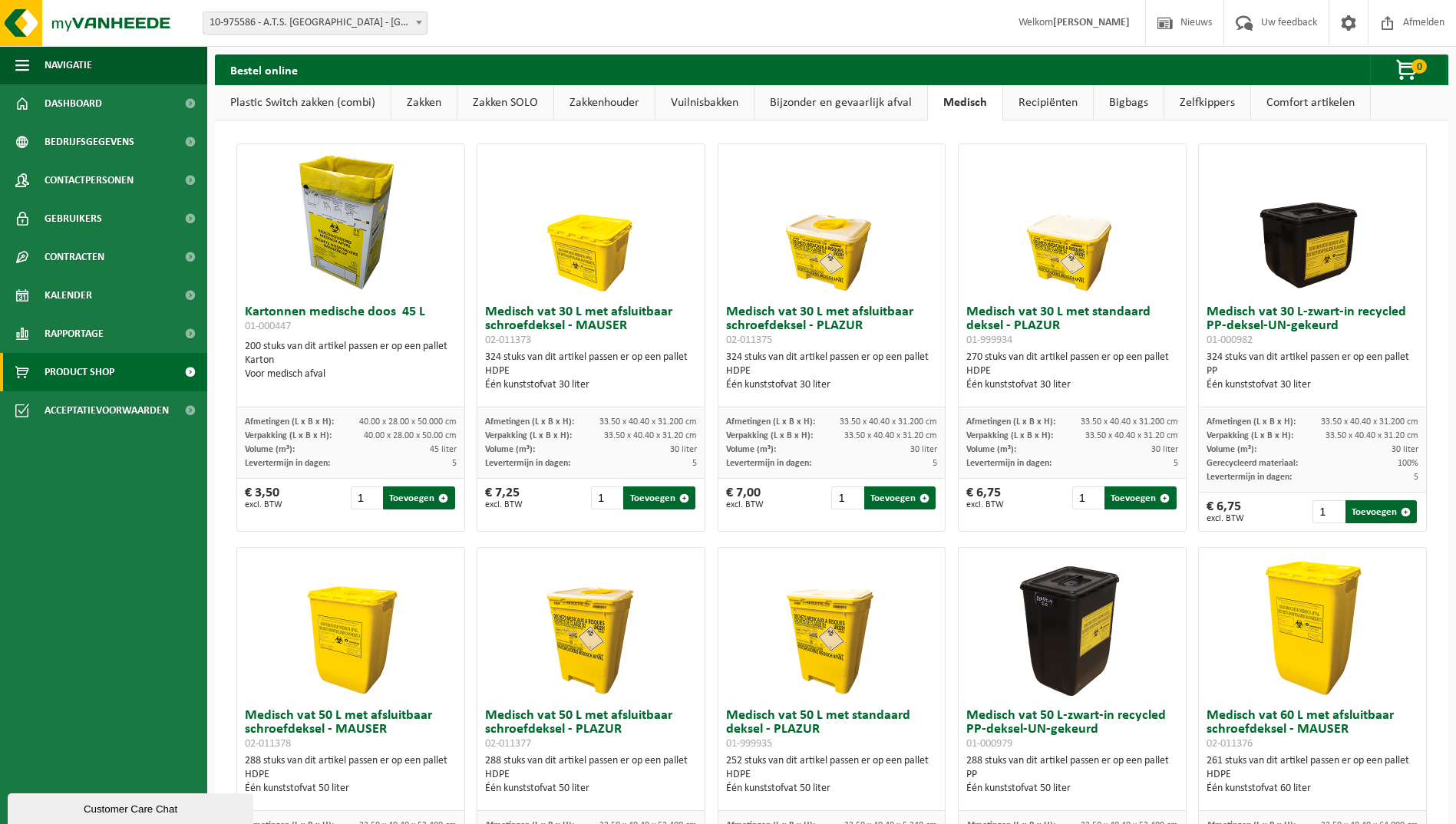
click at [1065, 101] on link "Recipiënten" at bounding box center [1048, 103] width 90 height 36
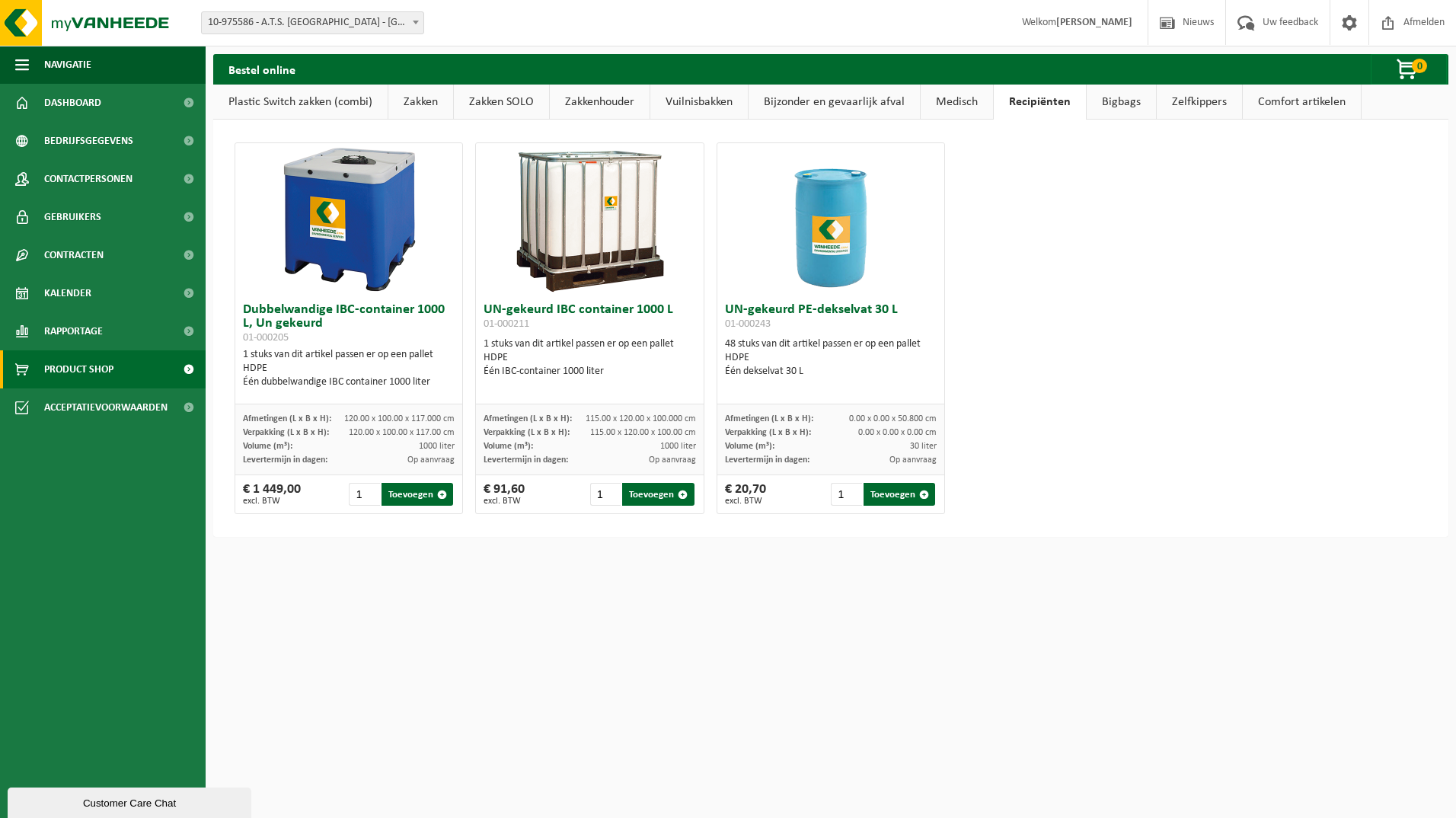
click at [1127, 101] on link "Bigbags" at bounding box center [1121, 103] width 69 height 35
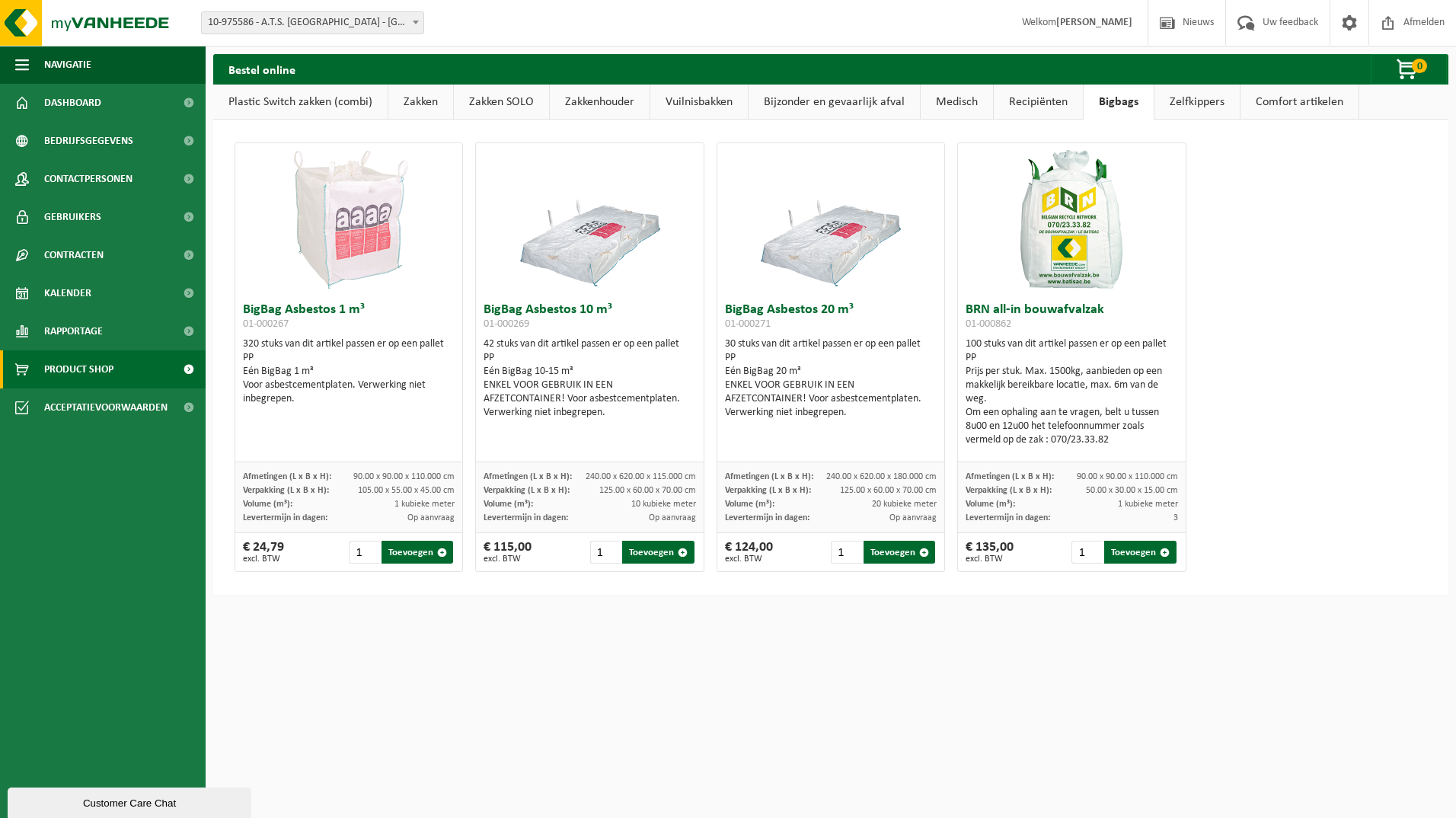
click at [1198, 101] on link "Zelfkippers" at bounding box center [1197, 103] width 85 height 35
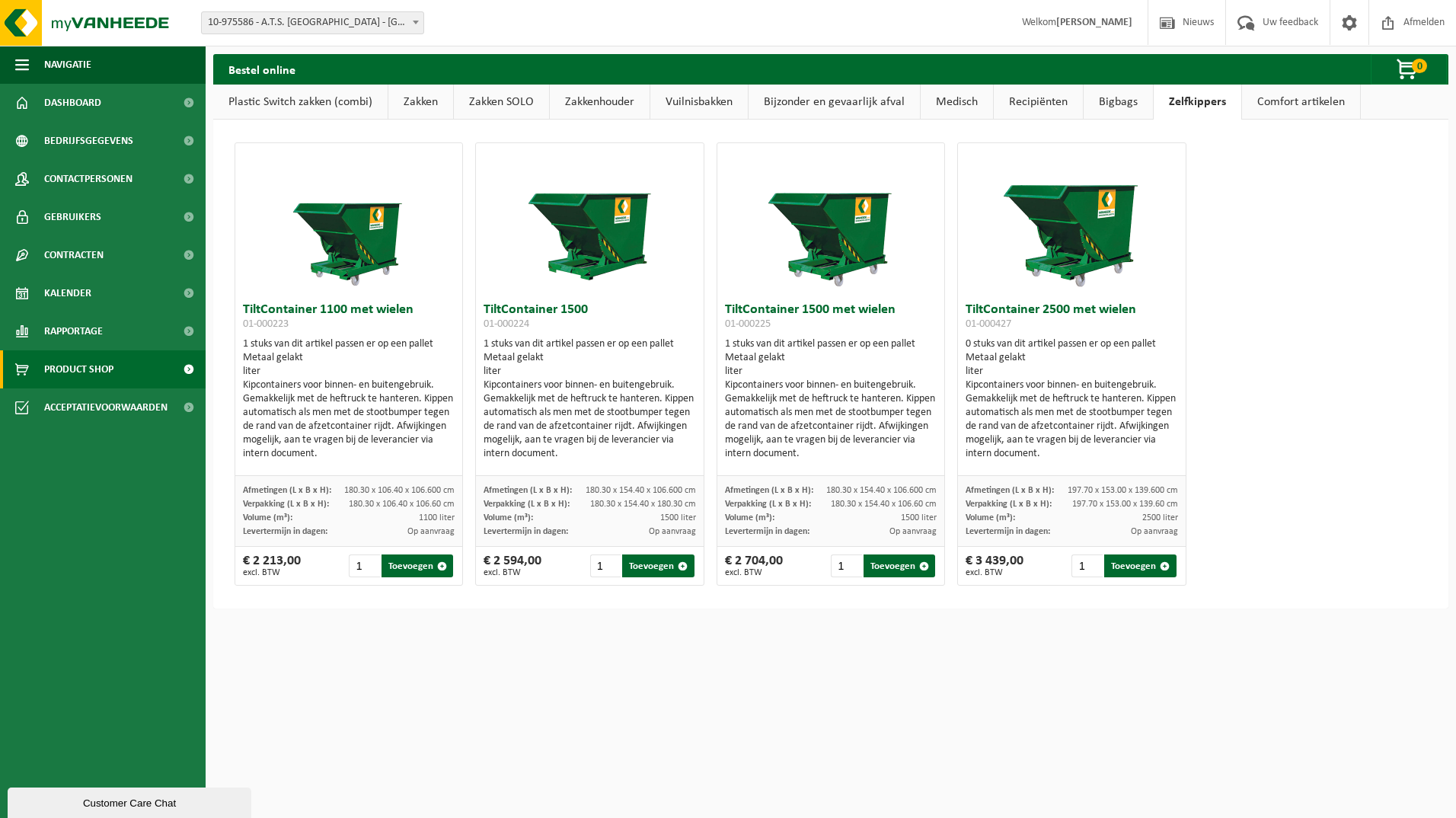
click at [1268, 95] on link "Comfort artikelen" at bounding box center [1301, 103] width 118 height 35
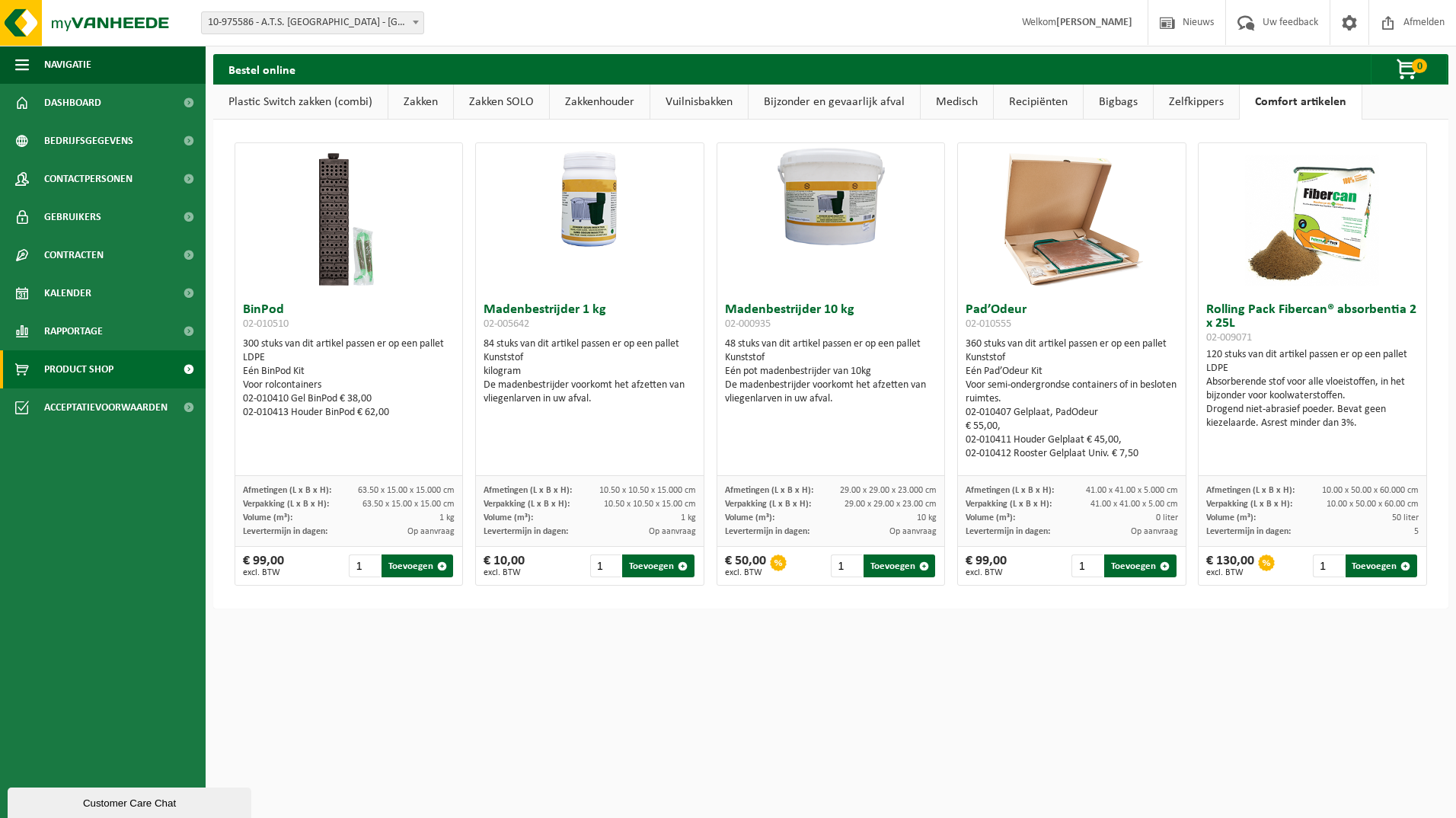
click at [1205, 109] on link "Zelfkippers" at bounding box center [1196, 103] width 85 height 35
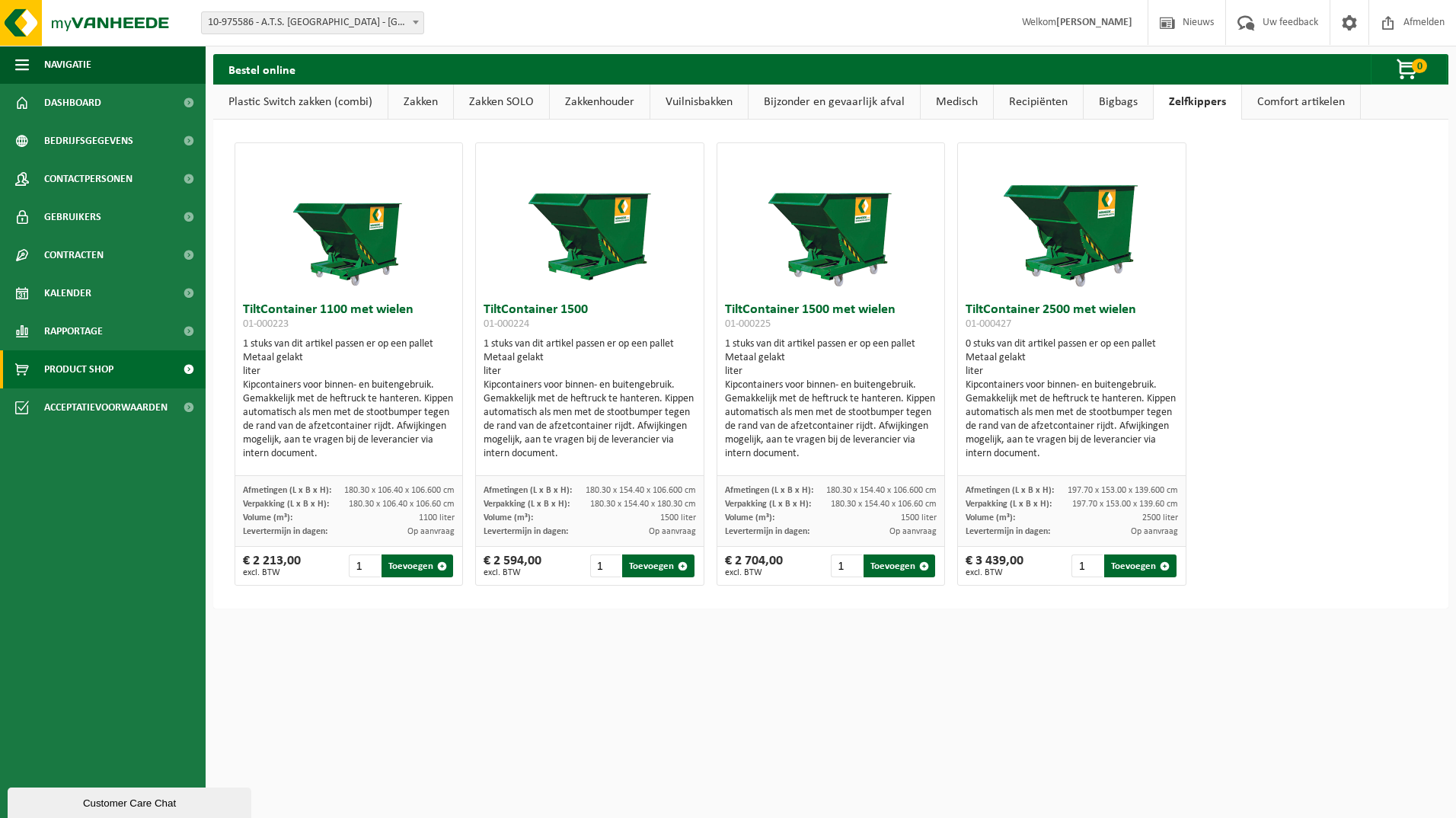
click at [1080, 263] on img at bounding box center [1071, 219] width 152 height 152
drag, startPoint x: 1071, startPoint y: 330, endPoint x: 1075, endPoint y: 322, distance: 8.9
click at [1073, 327] on h3 "TiltContainer 2500 met wielen 01-000427" at bounding box center [1072, 318] width 213 height 30
click at [1083, 308] on h3 "TiltContainer 2500 met wielen 01-000427" at bounding box center [1072, 318] width 213 height 30
click at [81, 24] on img at bounding box center [91, 23] width 183 height 45
